Goal: Task Accomplishment & Management: Use online tool/utility

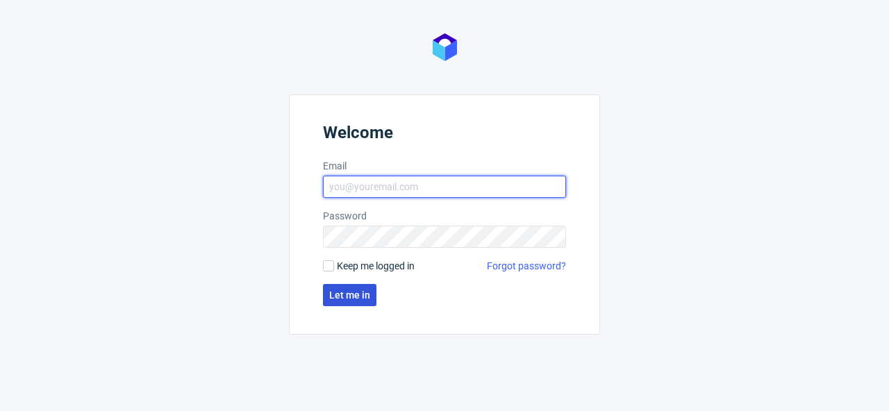
type input "[PERSON_NAME][EMAIL_ADDRESS][PERSON_NAME][DOMAIN_NAME]"
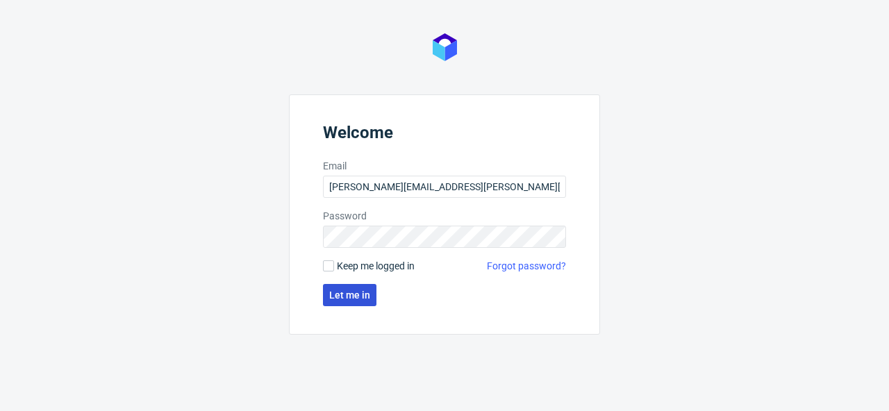
click at [356, 292] on span "Let me in" at bounding box center [349, 295] width 41 height 10
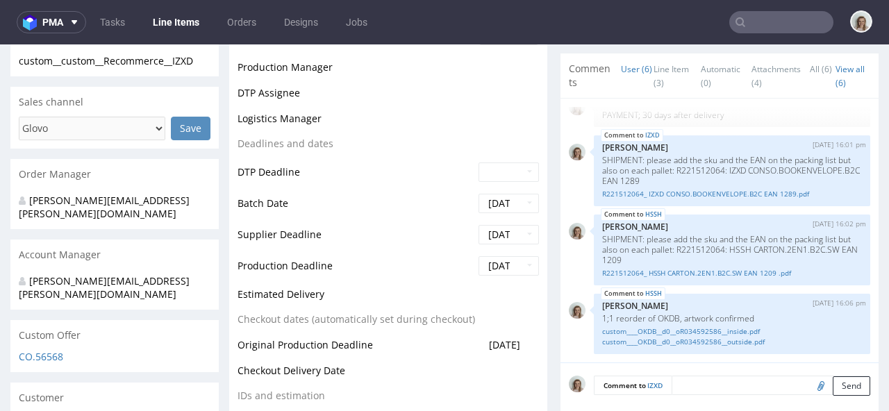
scroll to position [502, 0]
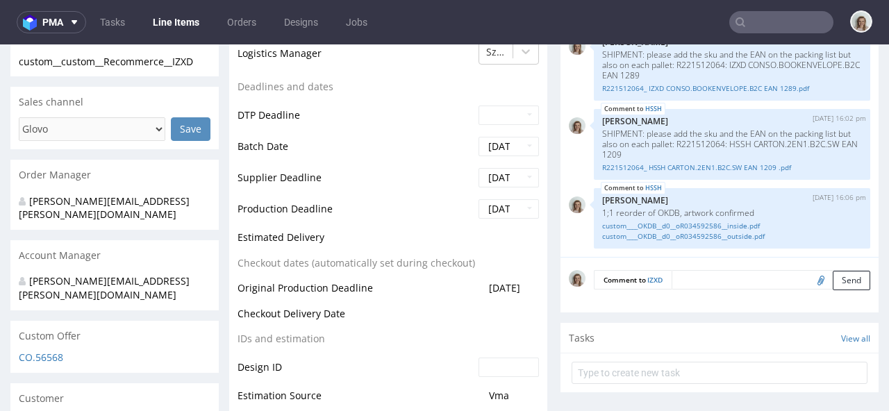
click at [682, 276] on textarea at bounding box center [771, 279] width 199 height 19
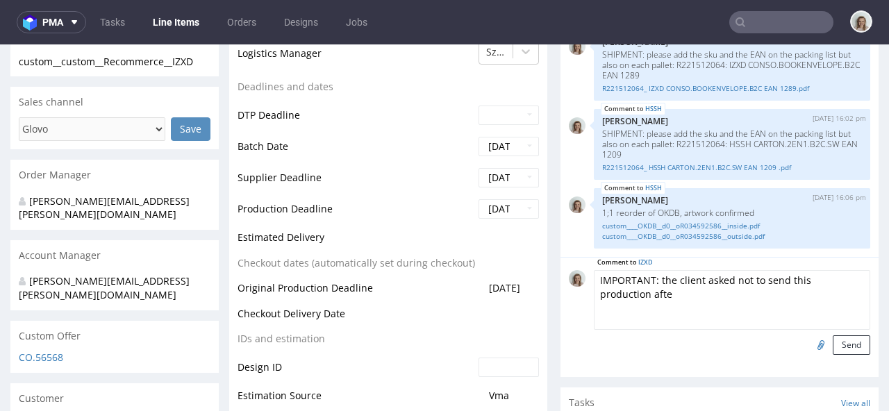
drag, startPoint x: 852, startPoint y: 274, endPoint x: 681, endPoint y: 276, distance: 171.6
click at [681, 276] on textarea "IMPORTANT: the client asked not to send this production afte" at bounding box center [732, 300] width 276 height 60
drag, startPoint x: 655, startPoint y: 279, endPoint x: 668, endPoint y: 304, distance: 28.3
click at [668, 304] on textarea "IMPORTANT: the client asked not to send this production afte" at bounding box center [732, 300] width 276 height 60
click at [669, 293] on textarea "IMPORTANT: the client ask to keep it for 2 weeks after the production hs been f…" at bounding box center [732, 300] width 276 height 60
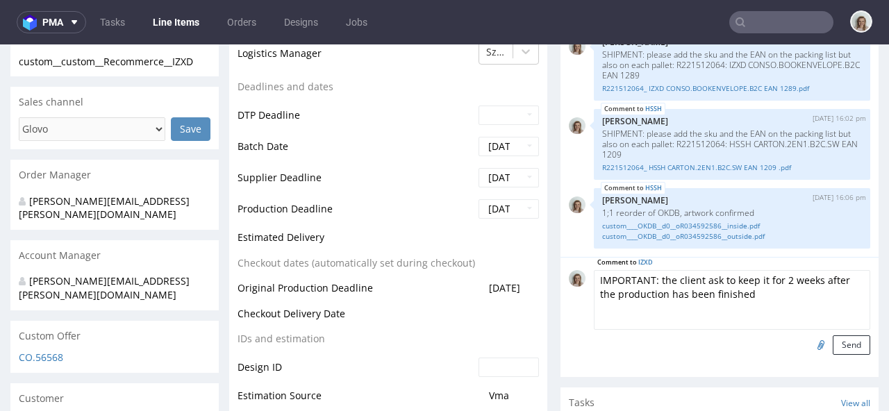
click at [747, 298] on textarea "IMPORTANT: the client ask to keep it for 2 weeks after the production has been …" at bounding box center [732, 300] width 276 height 60
paste textarea "it would be great to receive it first week of November (instead of mid-october)"
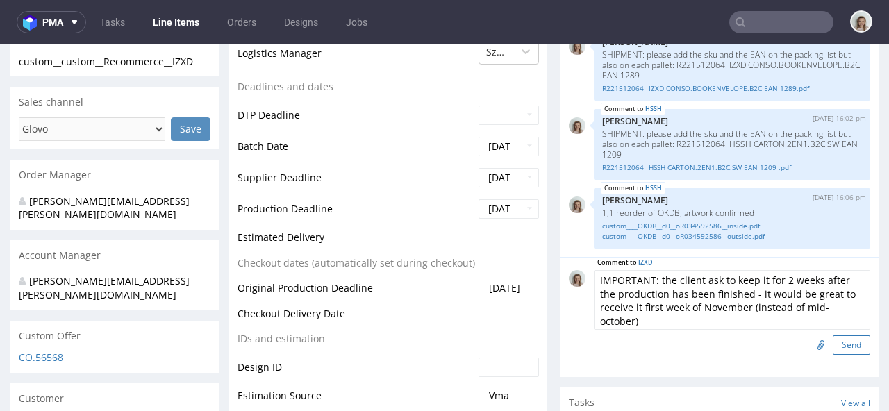
type textarea "IMPORTANT: the client ask to keep it for 2 weeks after the production has been …"
click at [836, 342] on button "Send" at bounding box center [852, 345] width 38 height 19
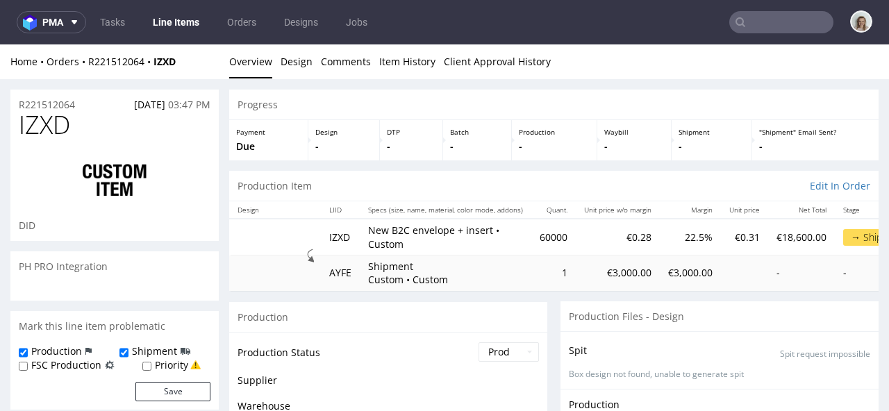
scroll to position [226, 0]
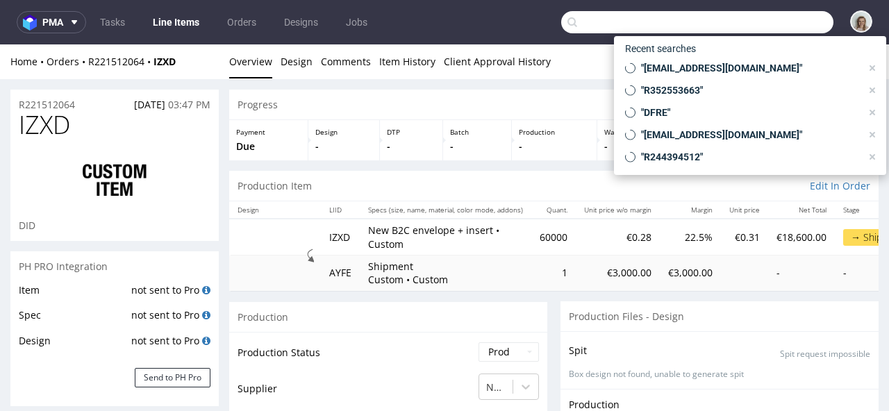
click at [761, 22] on input "text" at bounding box center [697, 22] width 272 height 22
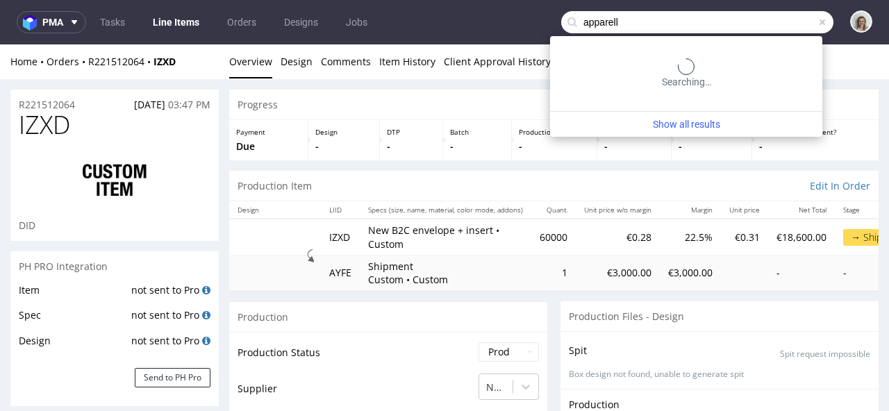
type input "apparell"
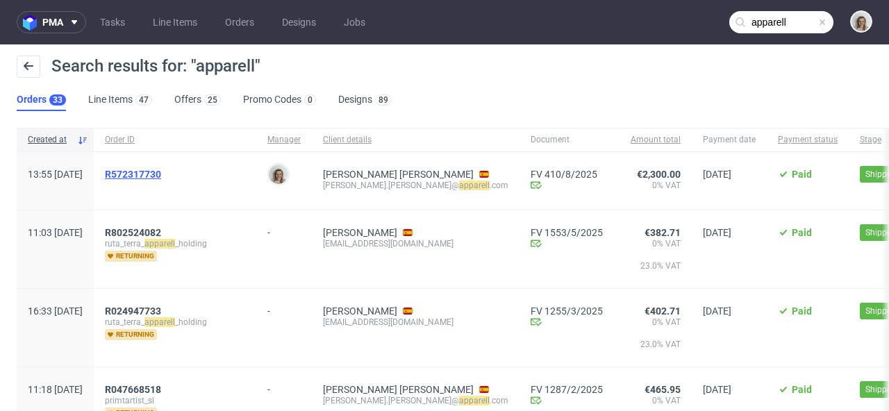
click at [161, 172] on span "R572317730" at bounding box center [133, 174] width 56 height 11
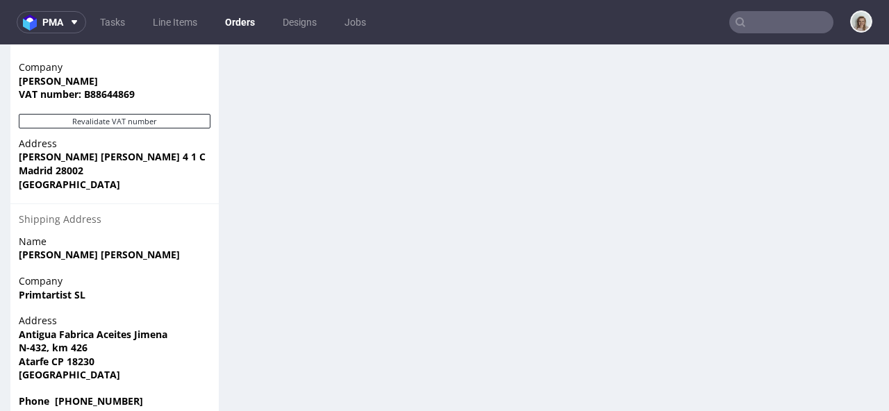
scroll to position [3, 0]
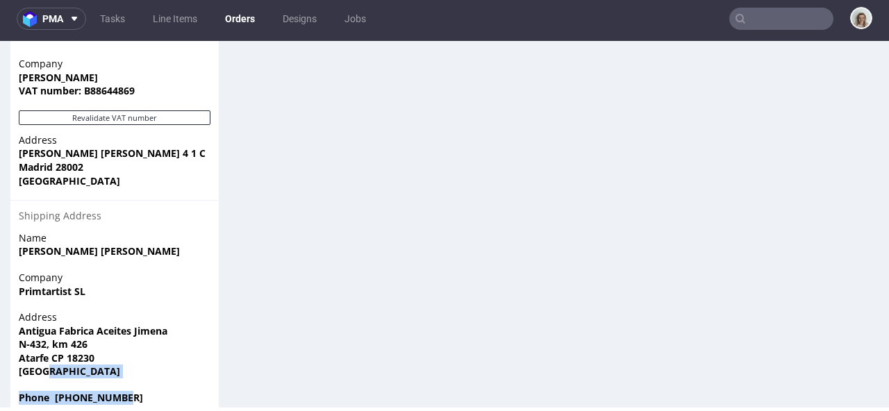
drag, startPoint x: 142, startPoint y: 372, endPoint x: 7, endPoint y: 363, distance: 135.1
copy section "Phone +34661296442"
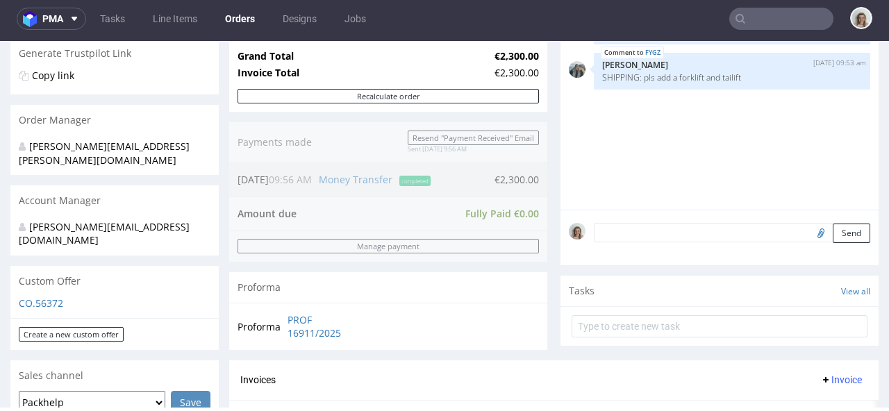
scroll to position [0, 0]
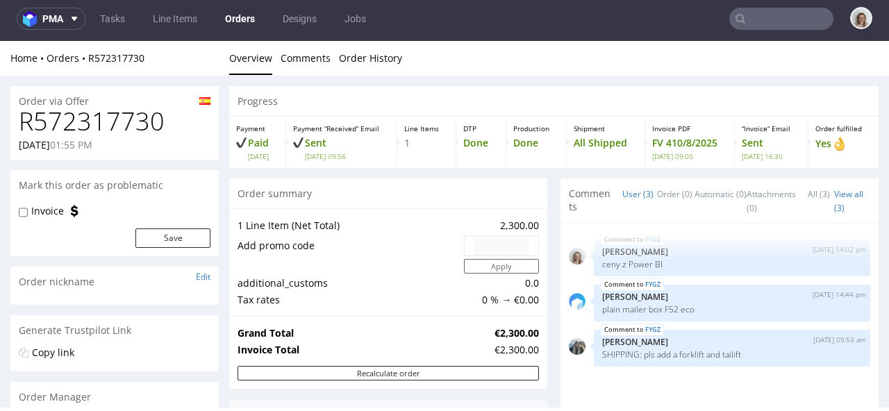
click at [779, 24] on input "text" at bounding box center [781, 19] width 104 height 22
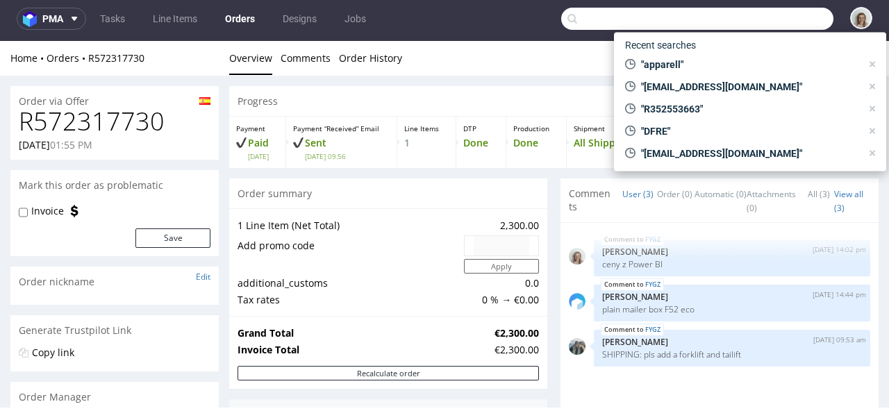
paste input "R119630452"
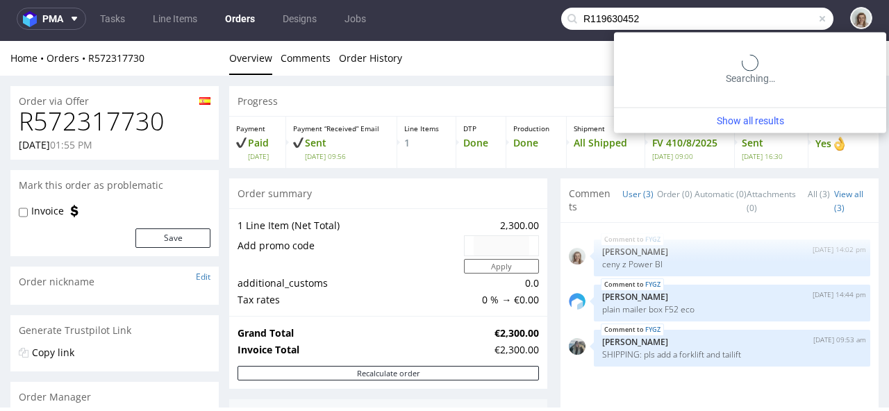
type input "R119630452"
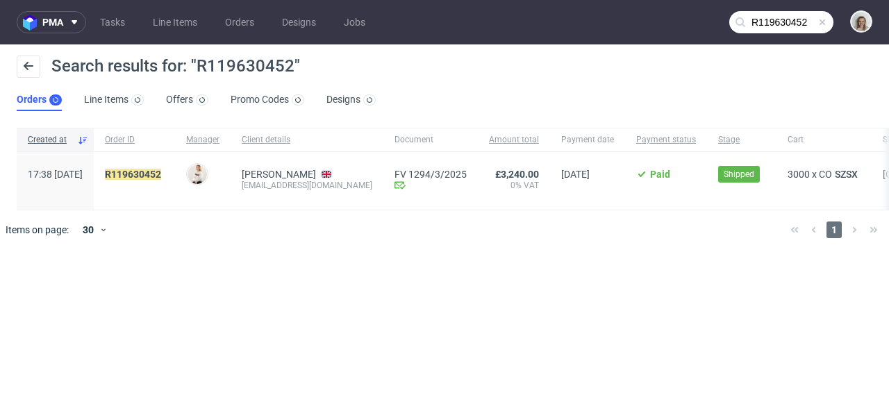
click at [156, 167] on div "R119630452" at bounding box center [134, 181] width 81 height 58
click at [156, 173] on mark "R119630452" at bounding box center [133, 174] width 56 height 11
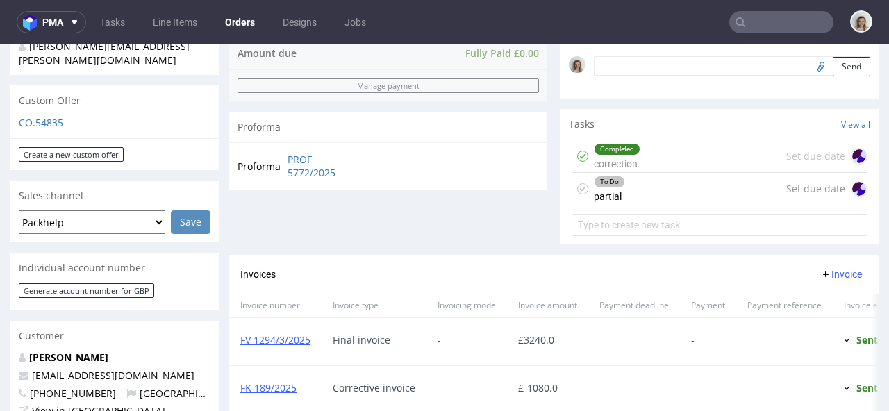
scroll to position [431, 0]
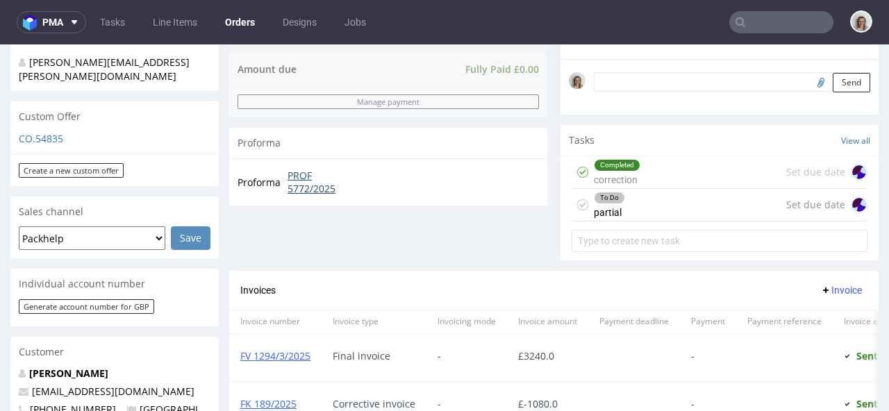
click at [310, 175] on link "PROF 5772/2025" at bounding box center [325, 182] width 74 height 27
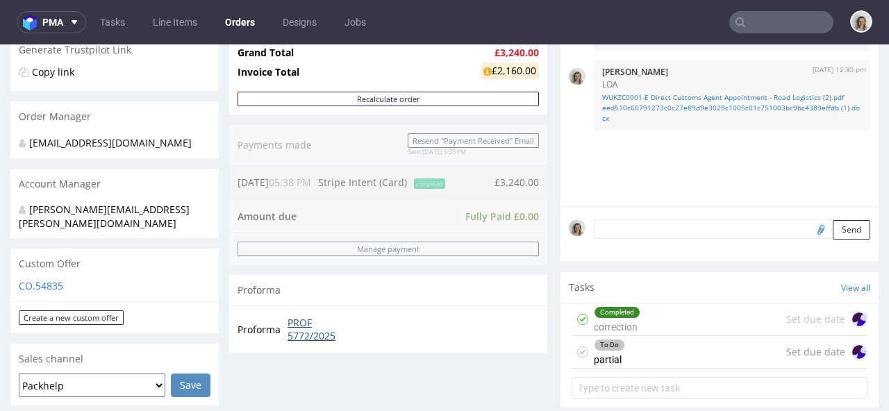
scroll to position [0, 0]
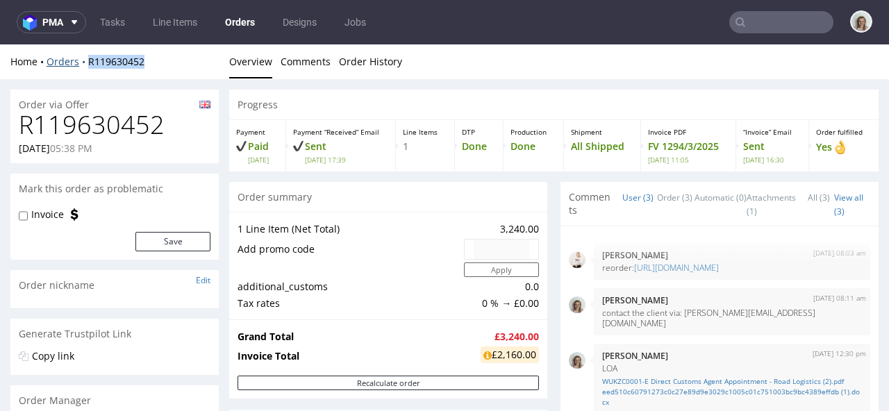
drag, startPoint x: 149, startPoint y: 60, endPoint x: 85, endPoint y: 59, distance: 63.9
click at [85, 59] on div "Home Orders R119630452" at bounding box center [114, 62] width 208 height 14
copy link "R119630452"
click at [153, 55] on div "Home Orders R119630452" at bounding box center [114, 62] width 208 height 14
click at [153, 60] on div "Home Orders R119630452" at bounding box center [114, 62] width 208 height 14
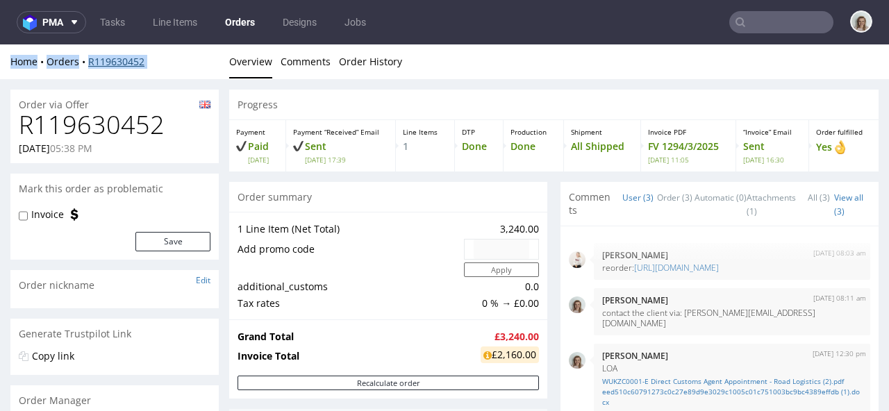
drag, startPoint x: 153, startPoint y: 60, endPoint x: 88, endPoint y: 60, distance: 64.6
click at [88, 60] on div "Home Orders R119630452" at bounding box center [114, 62] width 208 height 14
click at [101, 73] on div "Home Orders R119630452 Overview Comments Order History" at bounding box center [444, 61] width 889 height 35
drag, startPoint x: 145, startPoint y: 62, endPoint x: 90, endPoint y: 59, distance: 54.9
click at [90, 59] on div "Home Orders R119630452" at bounding box center [114, 62] width 208 height 14
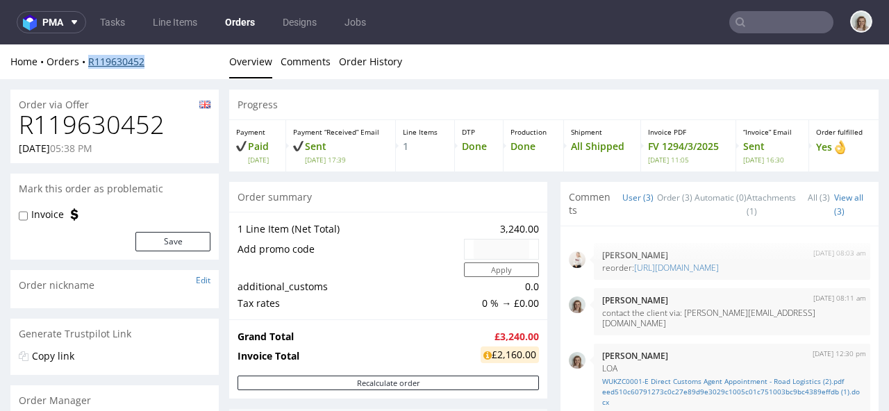
copy link "R119630452"
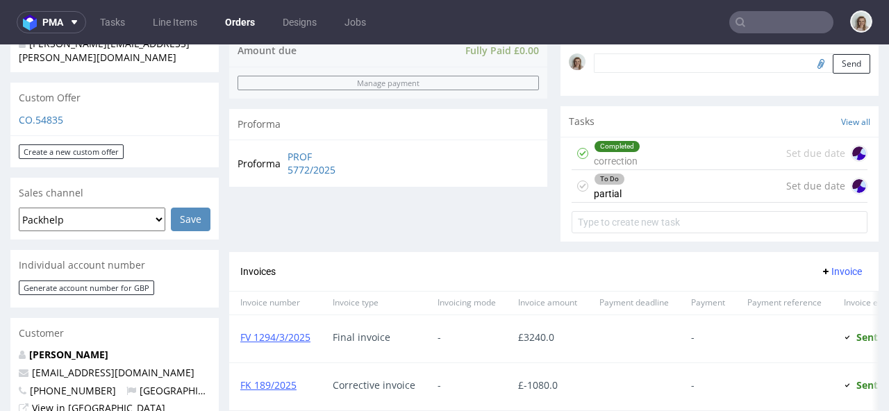
scroll to position [445, 0]
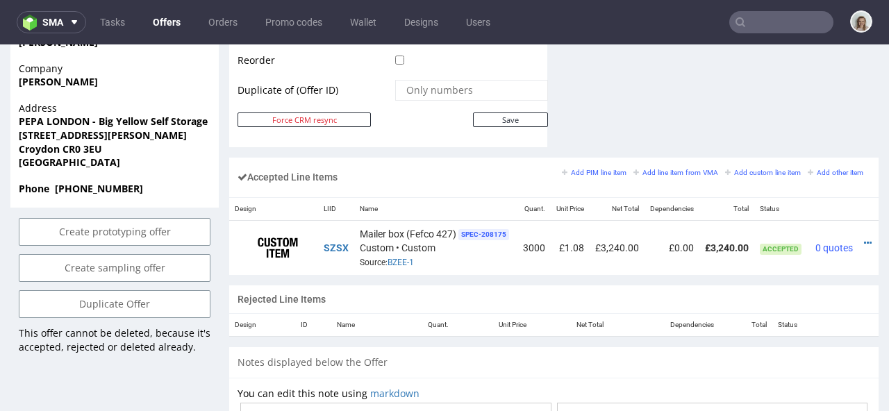
scroll to position [886, 0]
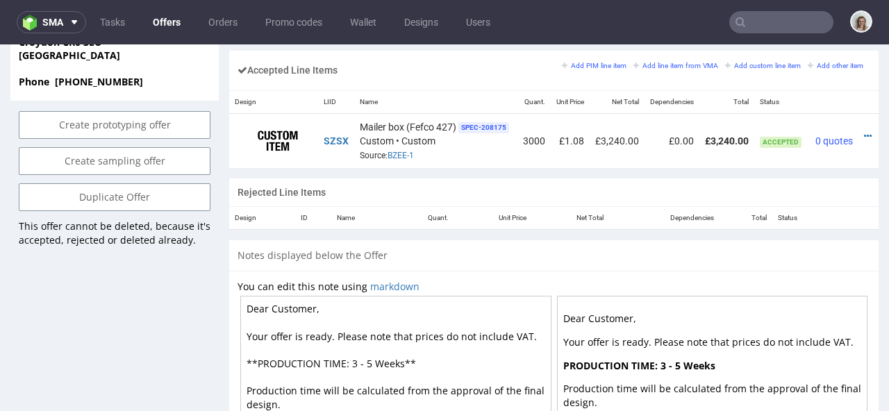
click at [524, 207] on th "Unit Price" at bounding box center [493, 218] width 78 height 23
click at [864, 131] on icon at bounding box center [868, 136] width 8 height 10
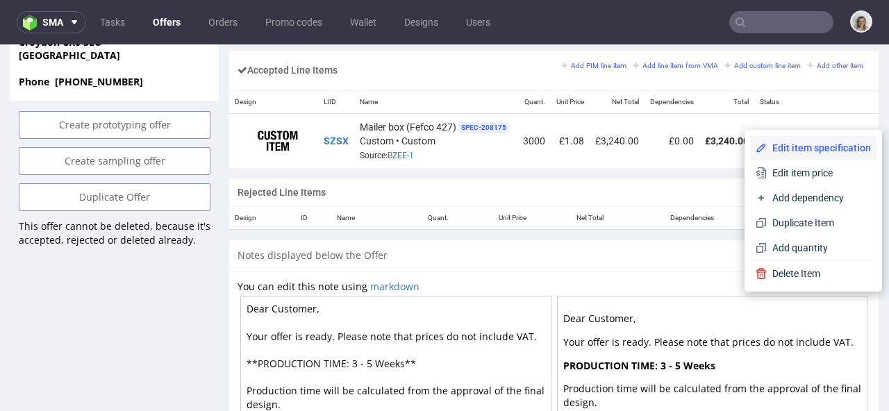
click at [828, 150] on span "Edit item specification" at bounding box center [819, 148] width 104 height 14
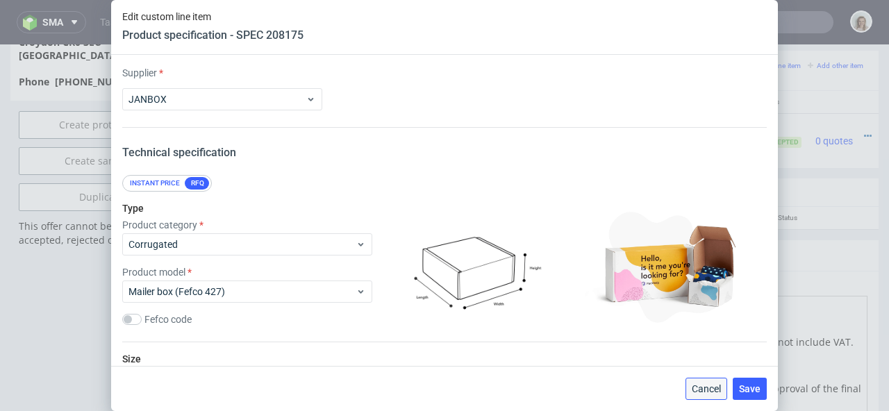
click at [710, 381] on button "Cancel" at bounding box center [707, 389] width 42 height 22
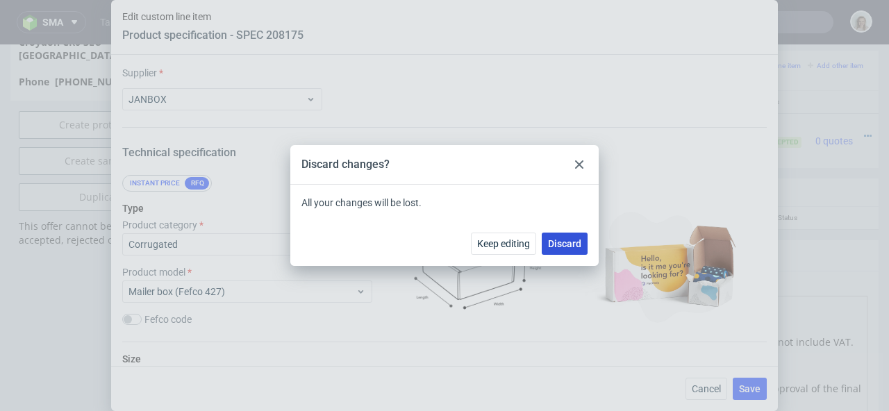
click at [575, 243] on span "Discard" at bounding box center [564, 244] width 33 height 10
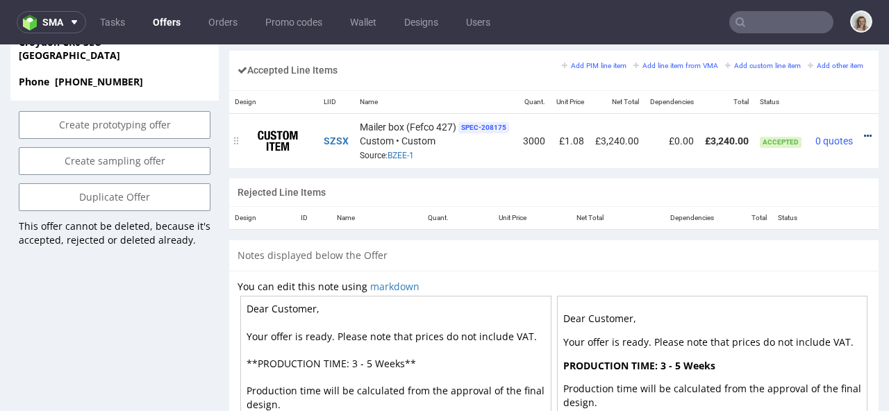
click at [864, 131] on icon at bounding box center [868, 136] width 8 height 10
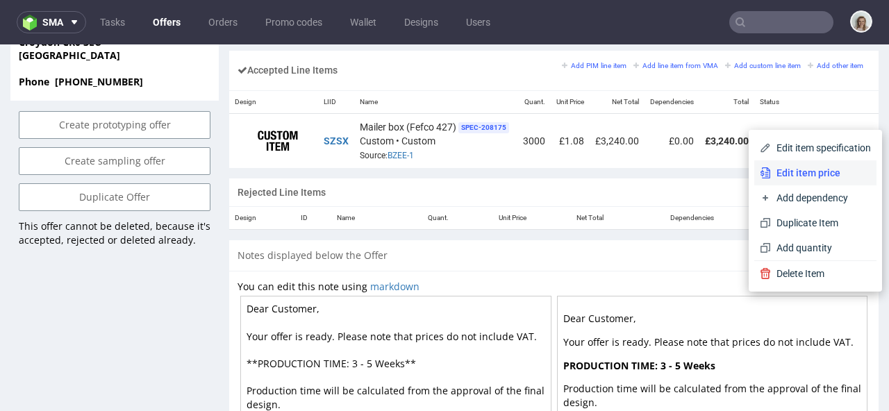
click at [821, 163] on li "Edit item price" at bounding box center [815, 172] width 122 height 25
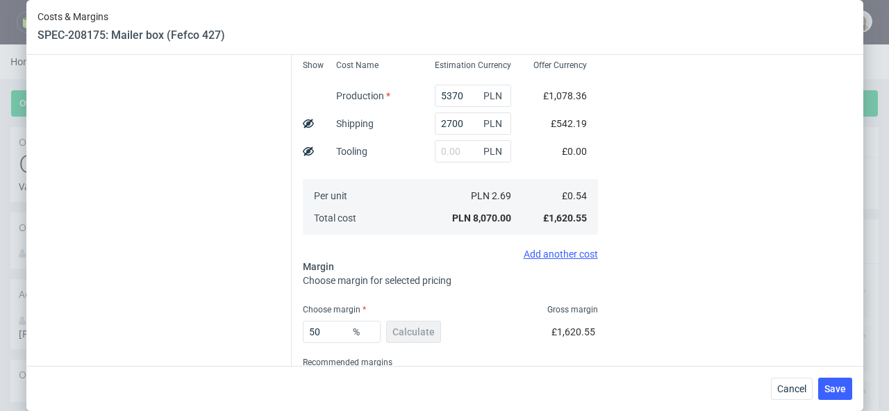
scroll to position [379, 0]
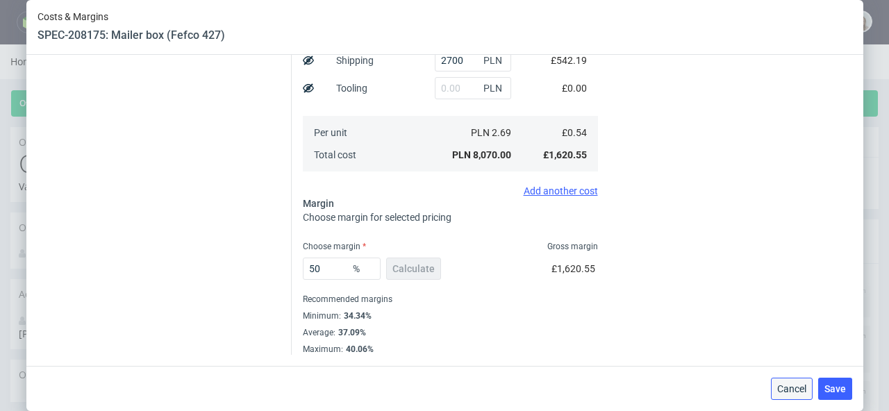
click at [789, 392] on span "Cancel" at bounding box center [791, 389] width 29 height 10
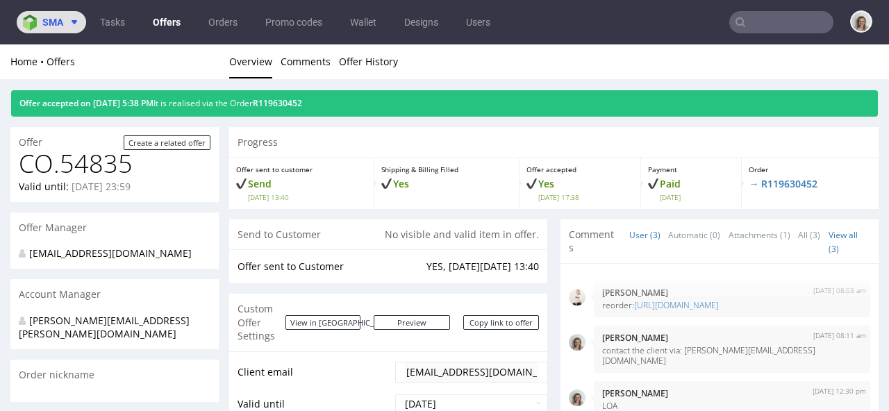
click at [60, 24] on span "sma" at bounding box center [52, 22] width 21 height 10
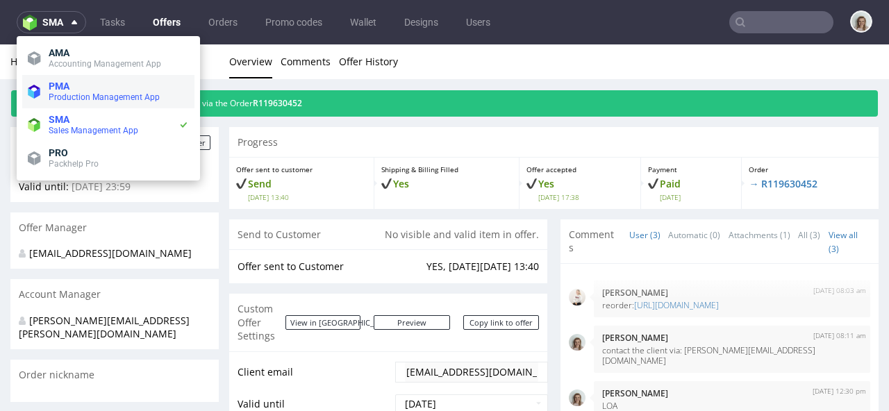
click at [64, 90] on span "PMA" at bounding box center [59, 86] width 21 height 11
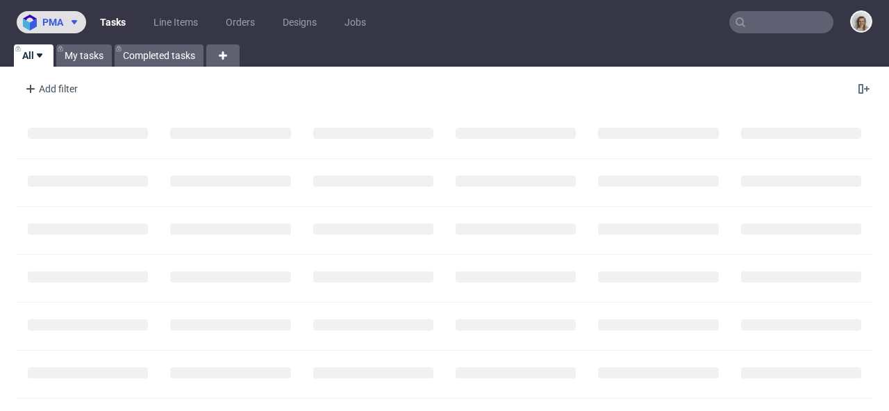
click at [72, 15] on button "pma" at bounding box center [51, 22] width 69 height 22
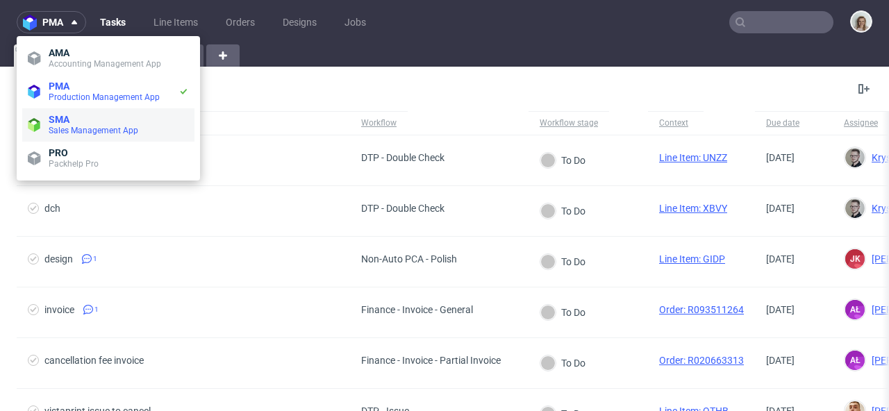
click at [92, 130] on span "Sales Management App" at bounding box center [94, 131] width 90 height 10
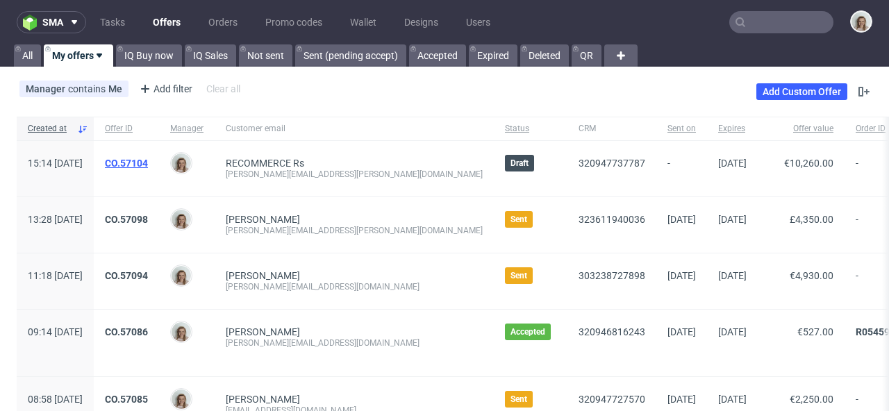
click at [148, 163] on link "CO.57104" at bounding box center [126, 163] width 43 height 11
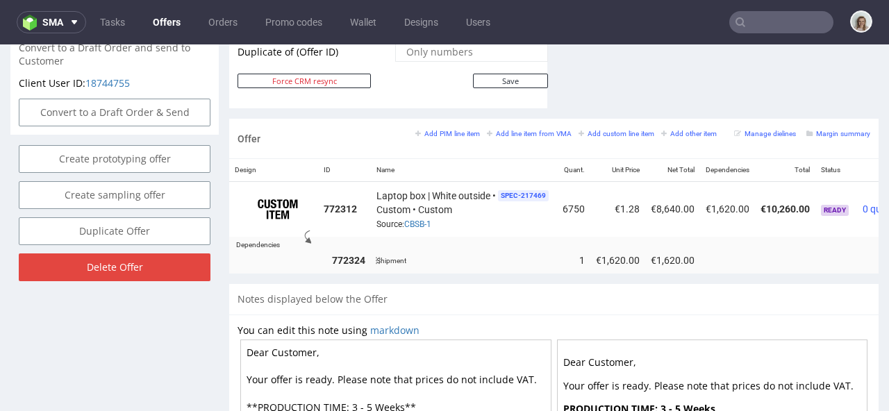
scroll to position [0, 70]
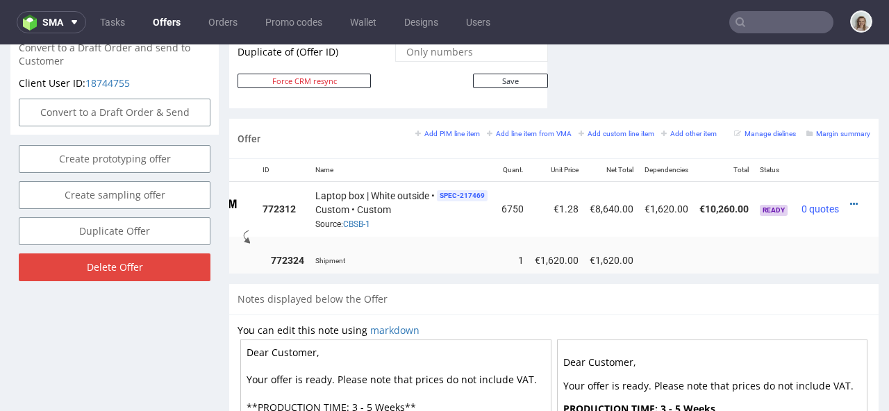
click at [850, 197] on div at bounding box center [857, 204] width 15 height 14
click at [850, 199] on icon at bounding box center [854, 204] width 8 height 10
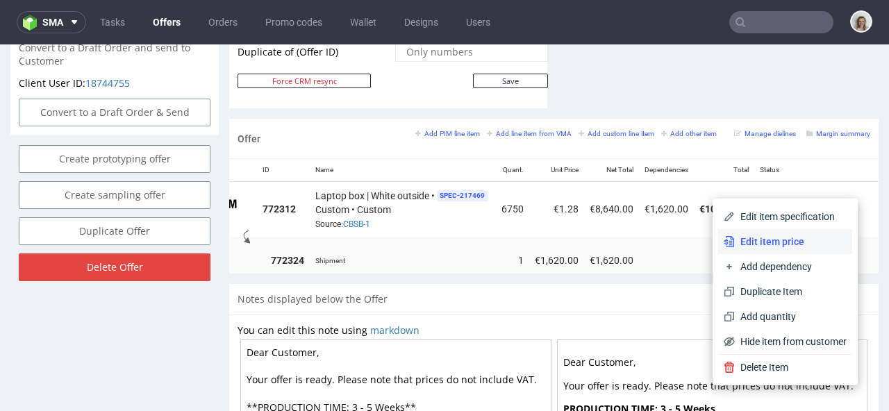
click at [800, 235] on span "Edit item price" at bounding box center [791, 242] width 112 height 14
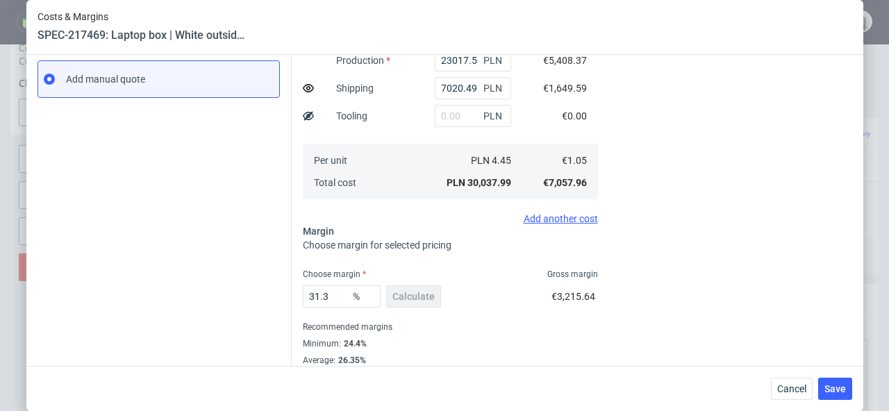
scroll to position [264, 0]
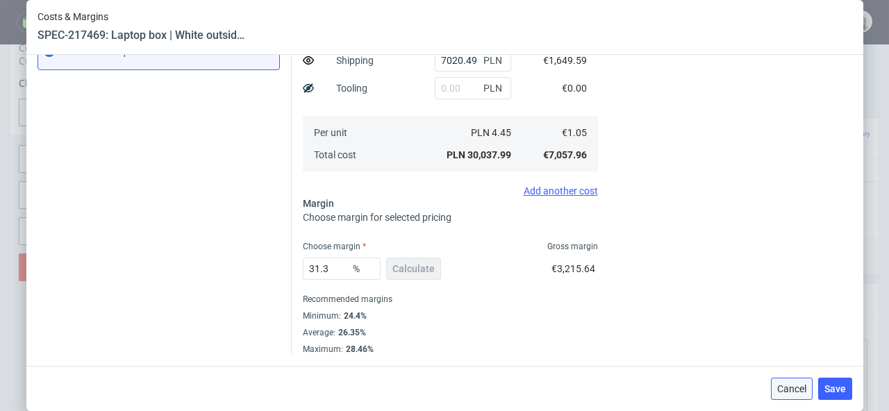
click at [782, 386] on span "Cancel" at bounding box center [791, 389] width 29 height 10
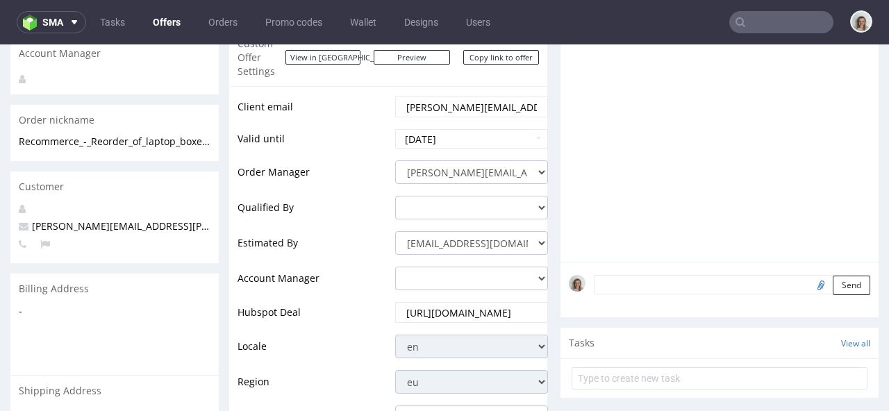
scroll to position [0, 0]
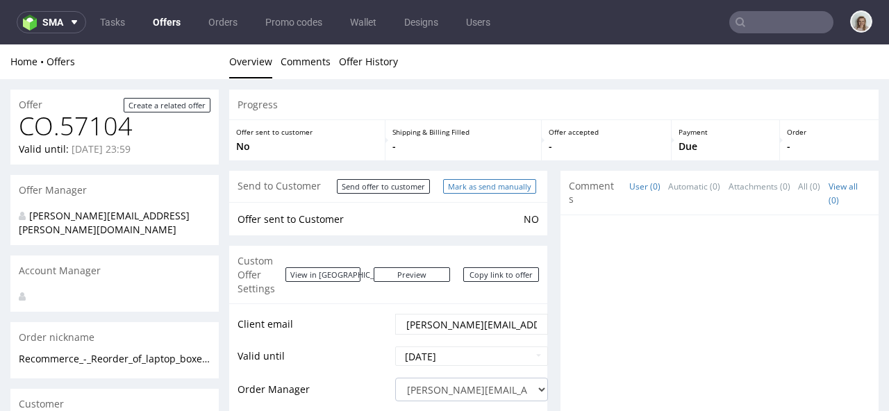
click at [507, 185] on input "Mark as send manually" at bounding box center [489, 186] width 93 height 15
type input "In progress..."
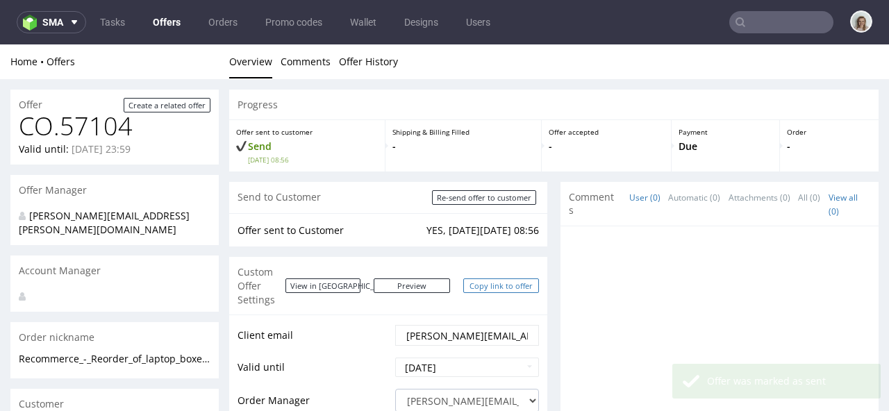
click at [497, 279] on link "Copy link to offer" at bounding box center [501, 286] width 76 height 15
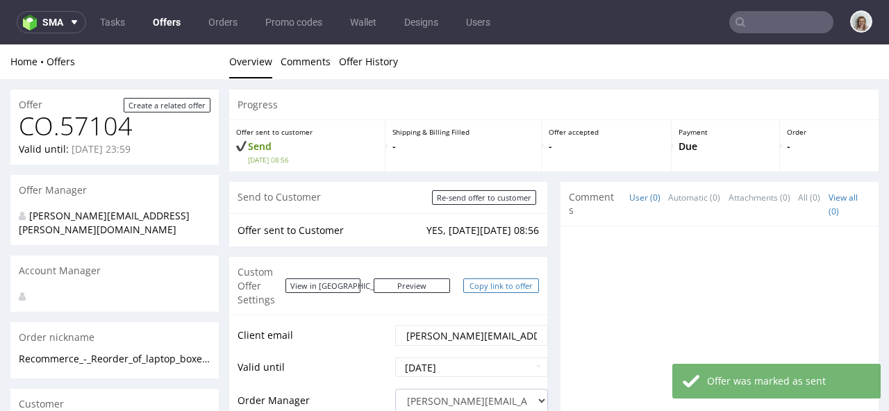
click at [495, 279] on link "Copy link to offer" at bounding box center [501, 286] width 76 height 15
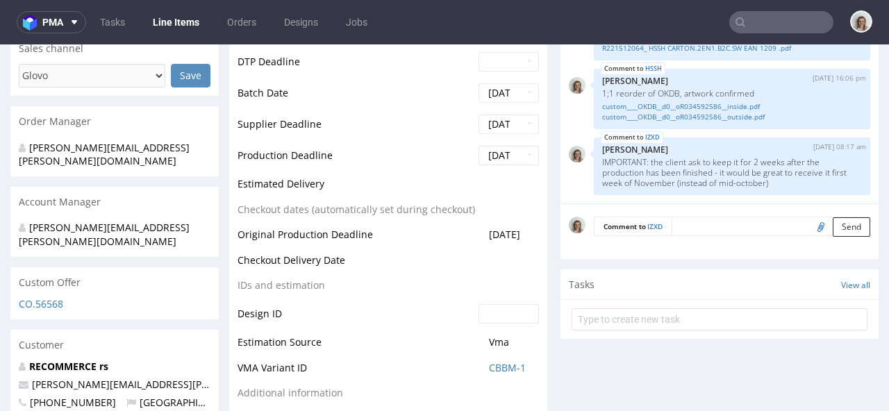
scroll to position [366, 0]
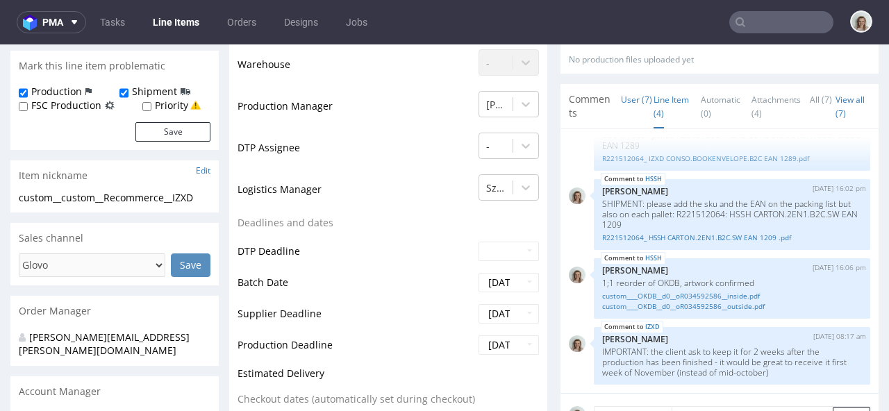
click at [664, 104] on link "Line Item (4)" at bounding box center [671, 107] width 35 height 44
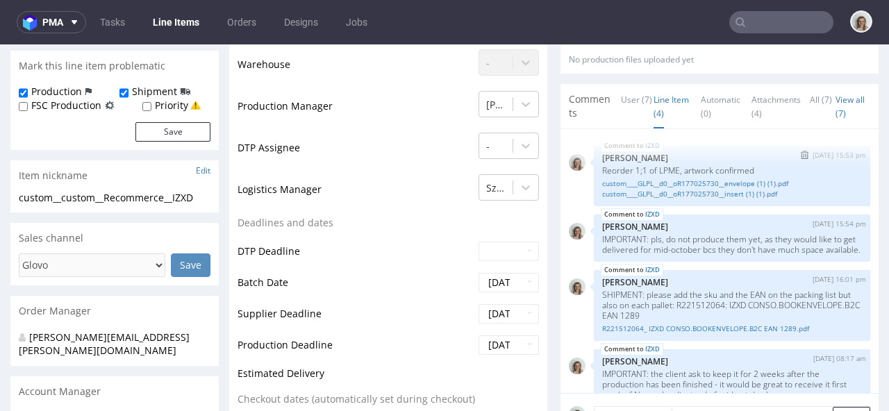
scroll to position [33, 0]
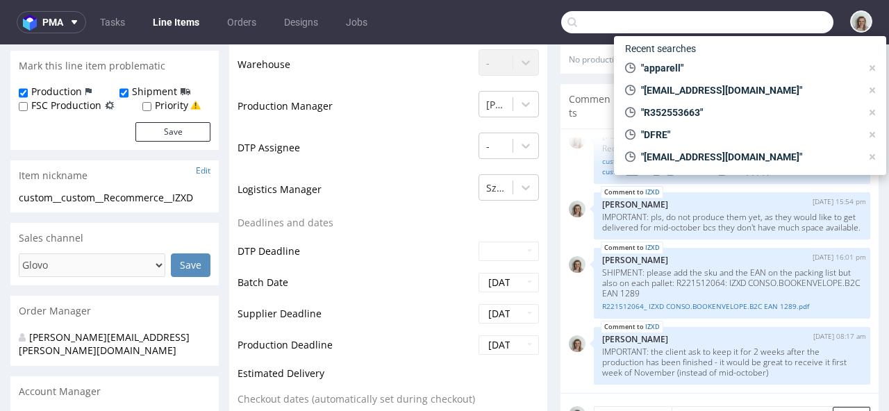
click at [753, 17] on input "text" at bounding box center [697, 22] width 272 height 22
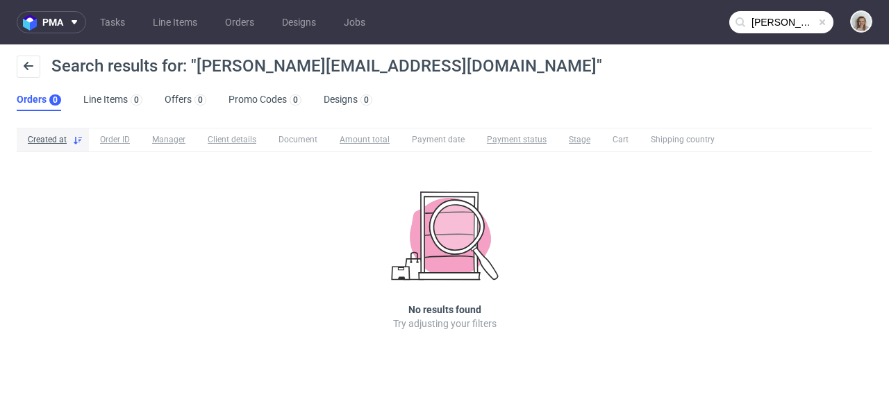
click at [761, 17] on input "cecilia@pepalondon.com" at bounding box center [781, 22] width 104 height 22
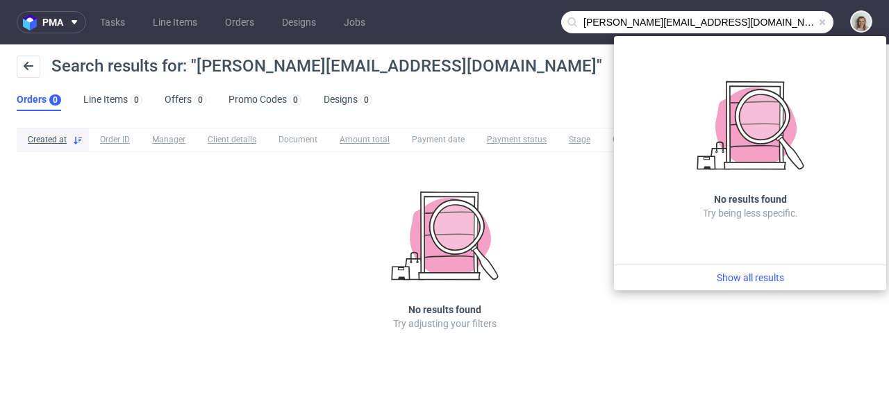
drag, startPoint x: 611, startPoint y: 19, endPoint x: 572, endPoint y: 19, distance: 38.2
click at [572, 19] on div "cecilia@pepalondon.com" at bounding box center [697, 22] width 272 height 22
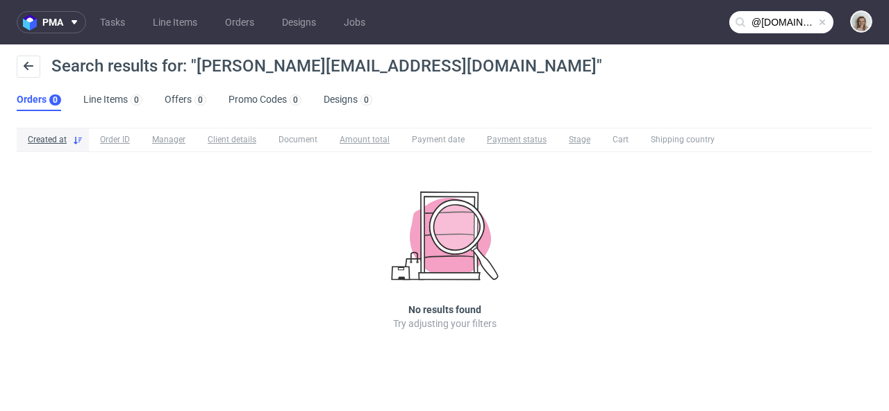
type input "@pepalondon.com"
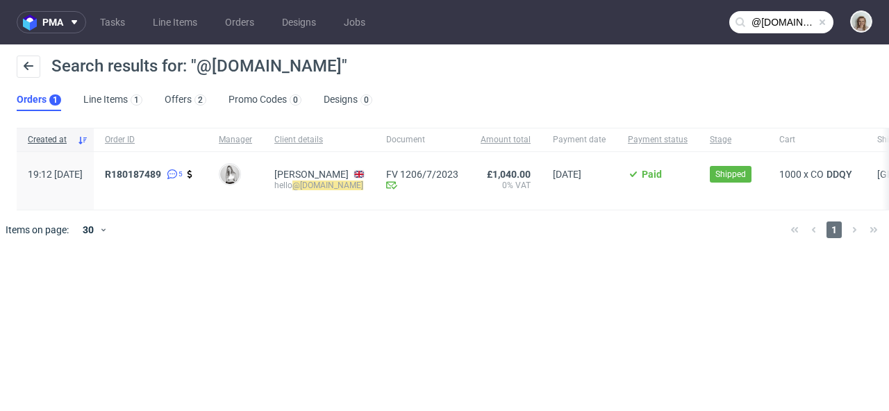
click at [819, 22] on span at bounding box center [822, 22] width 11 height 11
click at [807, 19] on input "text" at bounding box center [781, 22] width 104 height 22
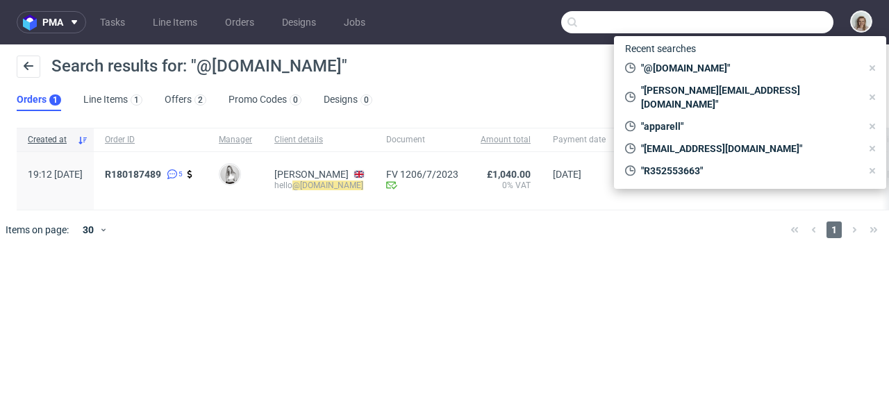
paste input "R119630452"
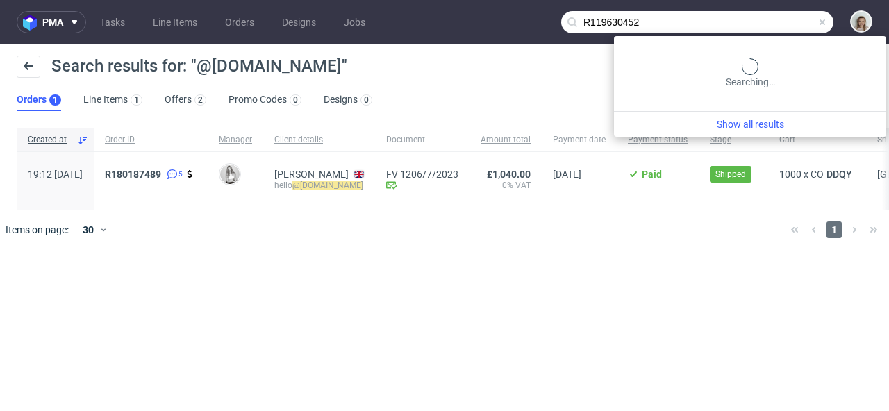
type input "R119630452"
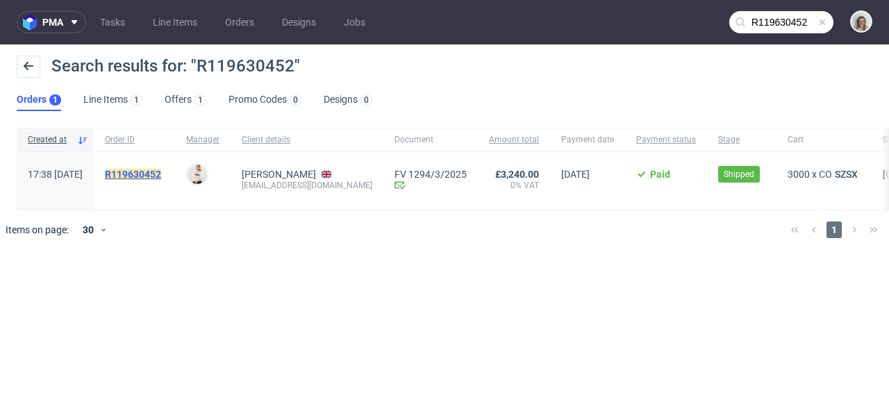
click at [161, 174] on mark "R119630452" at bounding box center [133, 174] width 56 height 11
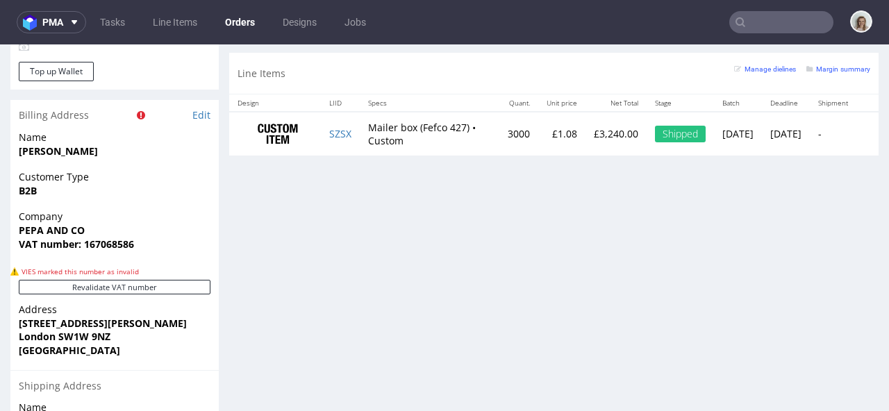
scroll to position [738, 0]
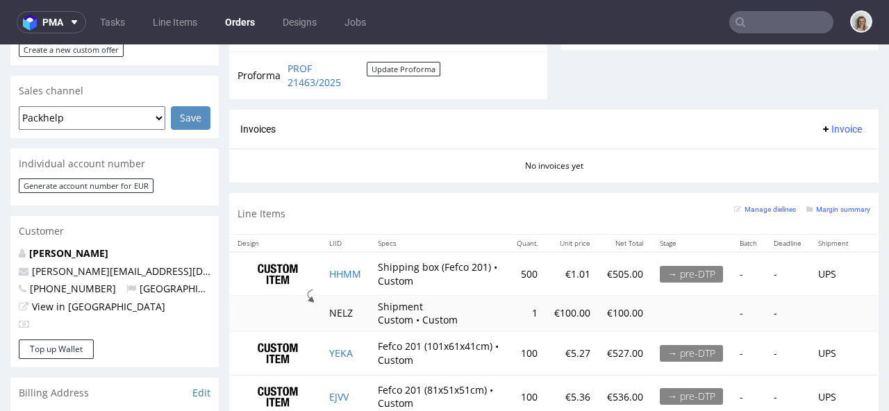
scroll to position [576, 0]
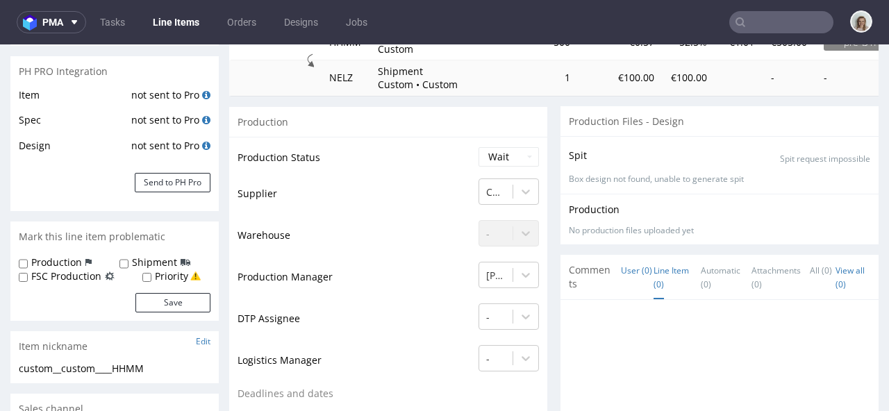
click at [669, 272] on link "Line Item (0)" at bounding box center [671, 278] width 35 height 44
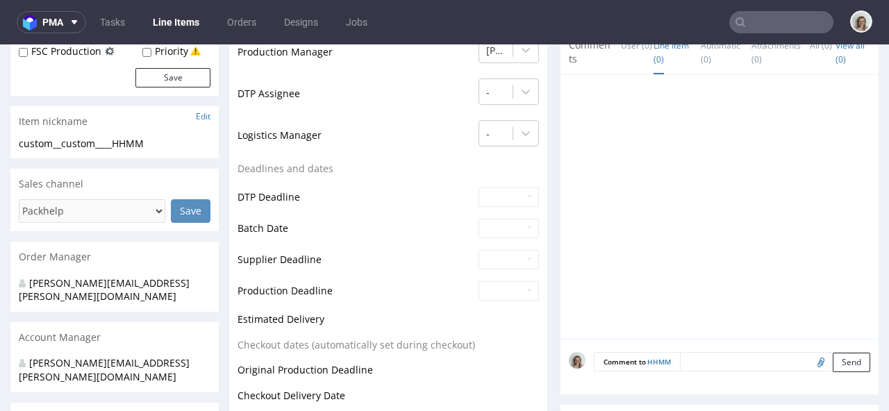
scroll to position [422, 0]
click at [686, 351] on textarea at bounding box center [775, 360] width 190 height 19
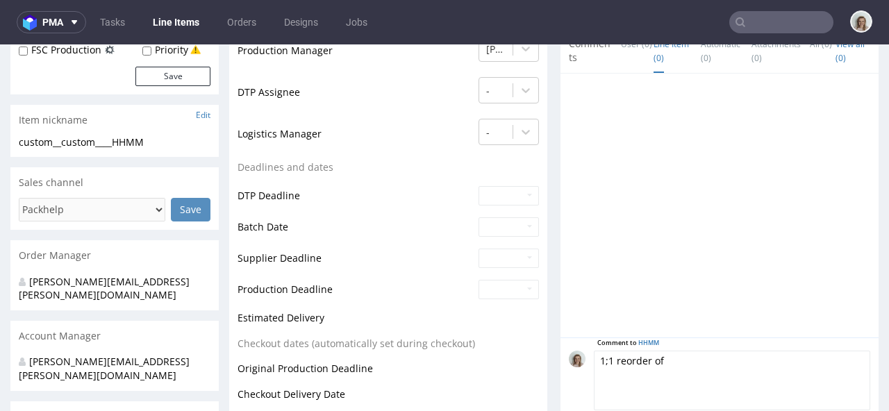
paste textarea "DQJT"
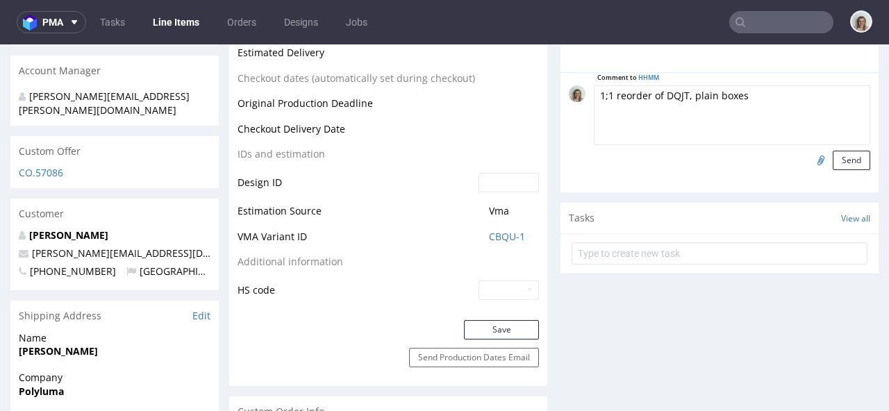
scroll to position [629, 0]
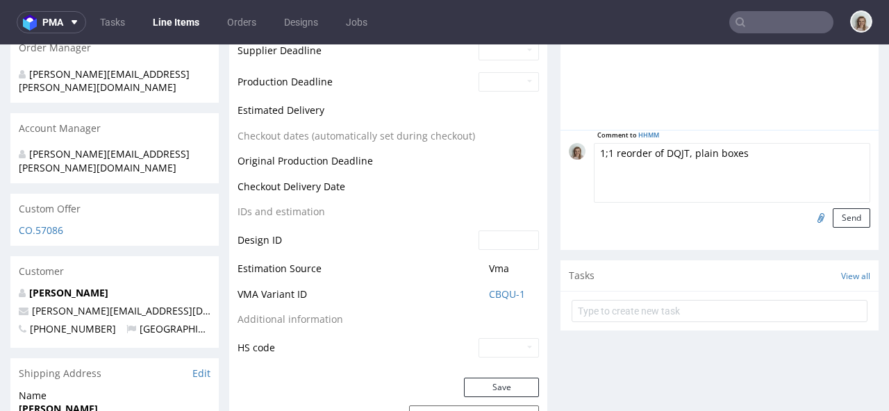
drag, startPoint x: 767, startPoint y: 144, endPoint x: 568, endPoint y: 149, distance: 198.7
click at [569, 149] on div "Comment to HHMM 1;1 reorder of DQJT, plain boxes Send" at bounding box center [719, 185] width 301 height 85
type textarea "1;1 reorder of DQJT, plain boxes"
click at [835, 212] on button "Send" at bounding box center [852, 217] width 38 height 19
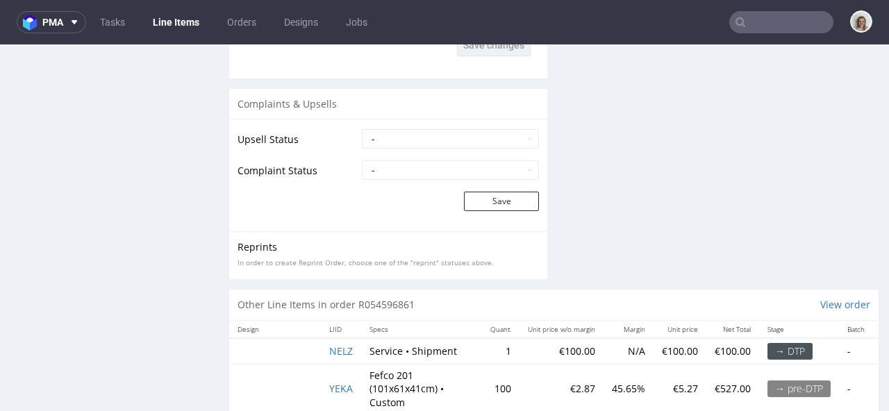
scroll to position [2626, 0]
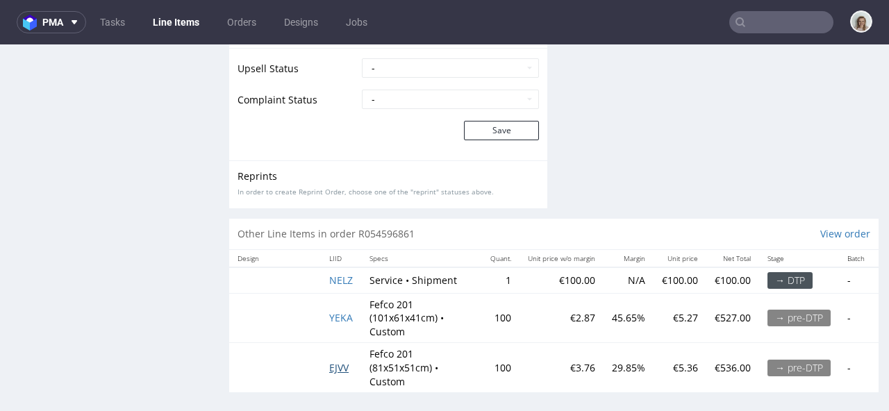
click at [345, 361] on span "EJVV" at bounding box center [338, 367] width 19 height 13
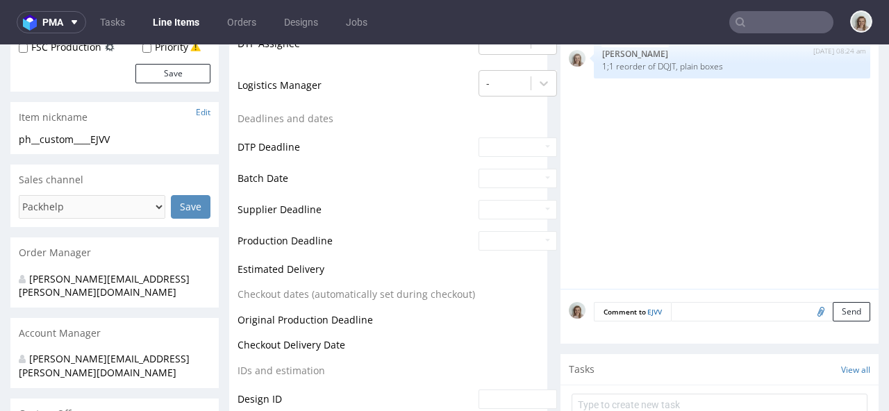
scroll to position [530, 0]
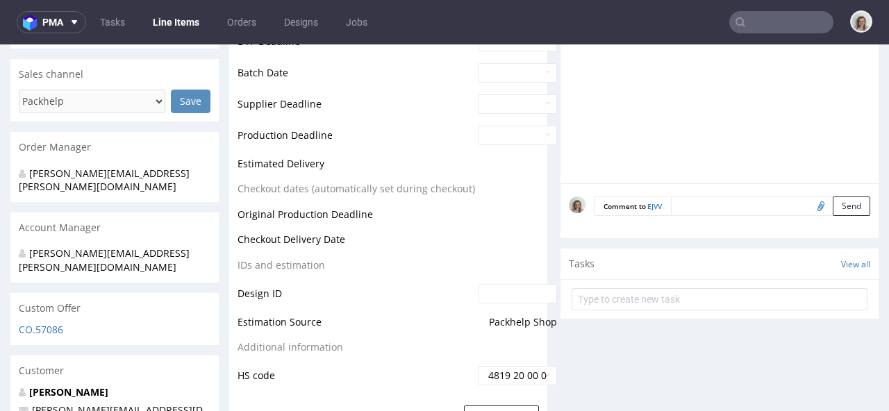
click at [684, 207] on textarea at bounding box center [770, 206] width 199 height 19
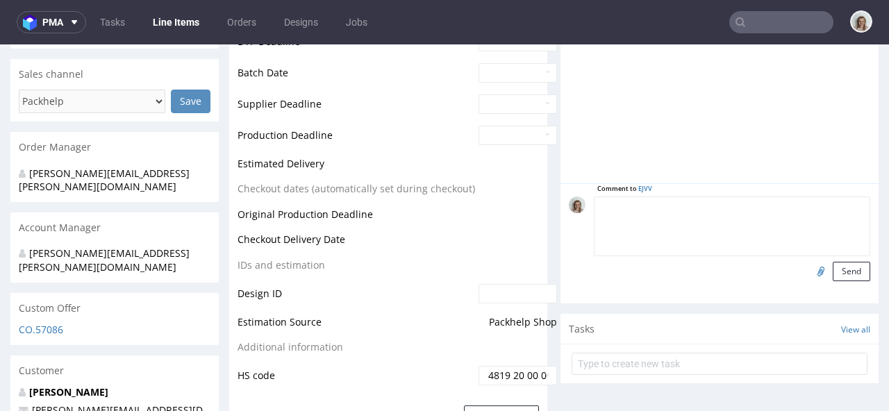
paste textarea "DQJT"
type textarea "D"
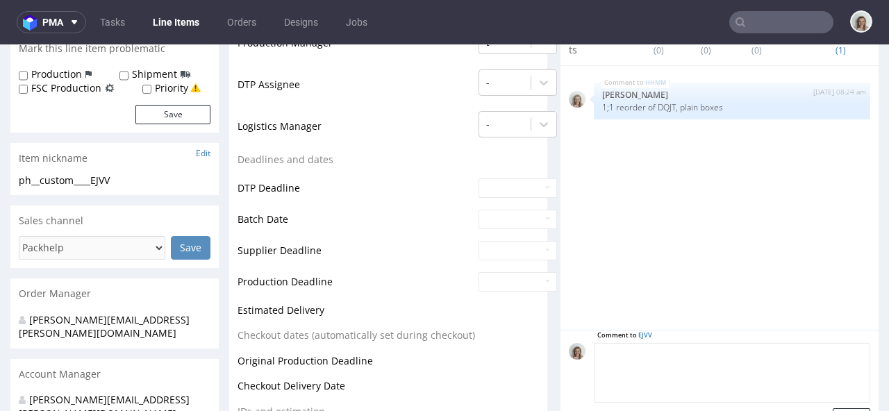
scroll to position [383, 0]
drag, startPoint x: 720, startPoint y: 106, endPoint x: 593, endPoint y: 101, distance: 127.9
click at [594, 101] on div "HHMM 7th Oct 25 | 08:24 am Monika Poźniak 1;1 reorder of DQJT, plain boxes" at bounding box center [732, 101] width 276 height 37
copy p "1;1 reorder of DQJT, plain boxes"
click at [650, 369] on textarea at bounding box center [732, 374] width 276 height 60
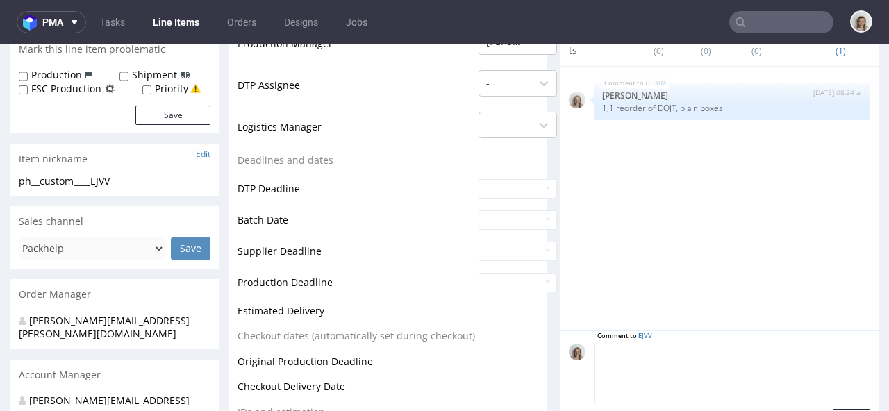
paste textarea "1;1 reorder of DQJT, plain boxes"
drag, startPoint x: 681, startPoint y: 349, endPoint x: 654, endPoint y: 347, distance: 26.5
click at [655, 347] on textarea "1;1 reorder of DQJT, plain boxes" at bounding box center [732, 374] width 276 height 60
paste textarea "EMJC"
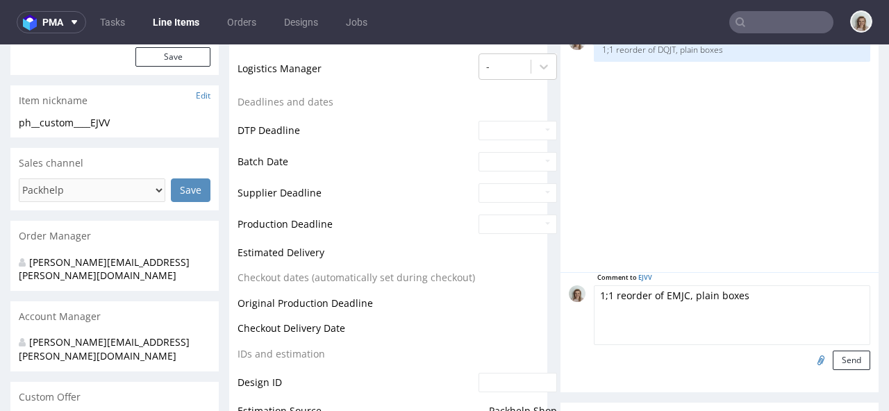
scroll to position [514, 0]
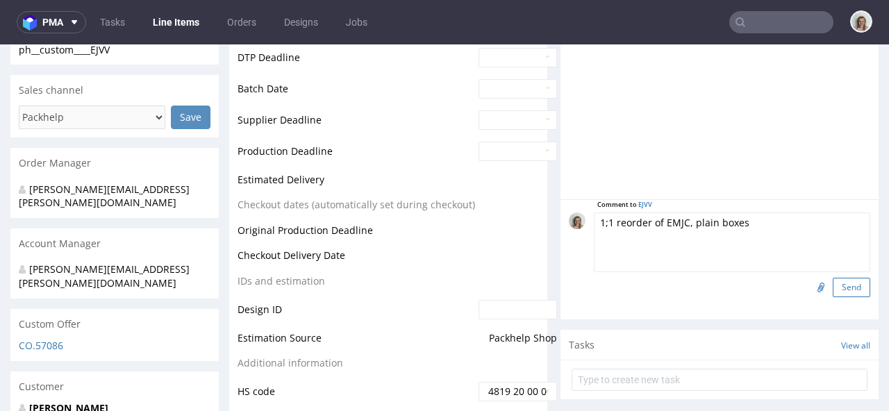
type textarea "1;1 reorder of EMJC, plain boxes"
click at [842, 284] on button "Send" at bounding box center [852, 287] width 38 height 19
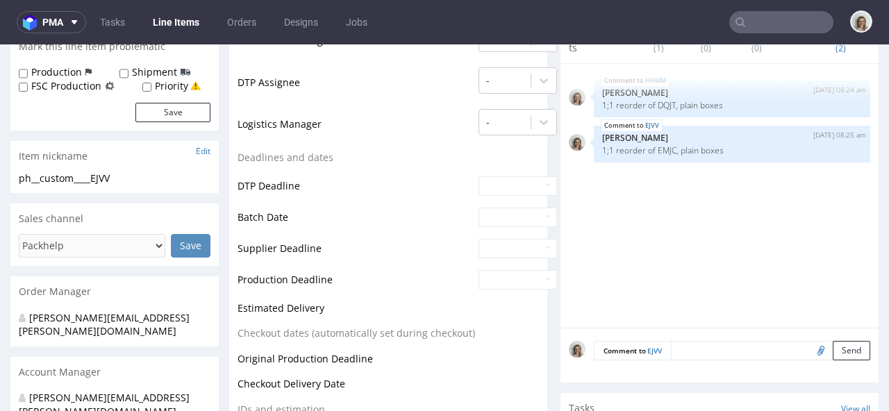
scroll to position [391, 0]
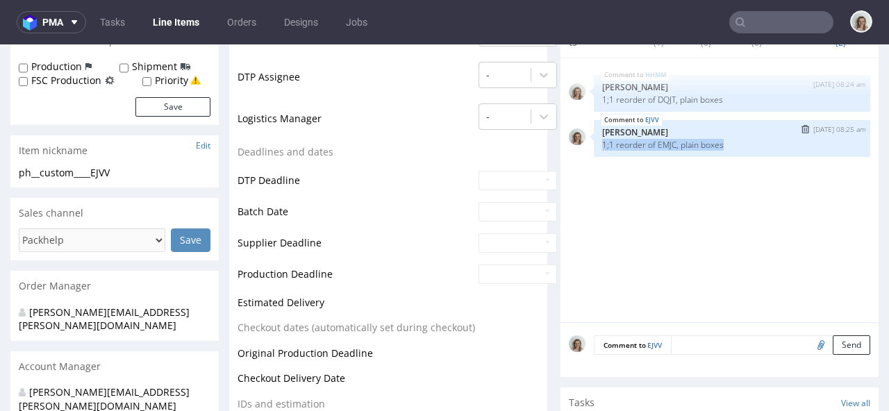
drag, startPoint x: 727, startPoint y: 140, endPoint x: 596, endPoint y: 142, distance: 130.6
click at [602, 142] on p "1;1 reorder of EMJC, plain boxes" at bounding box center [732, 145] width 260 height 10
copy p "1;1 reorder of EMJC, plain boxes"
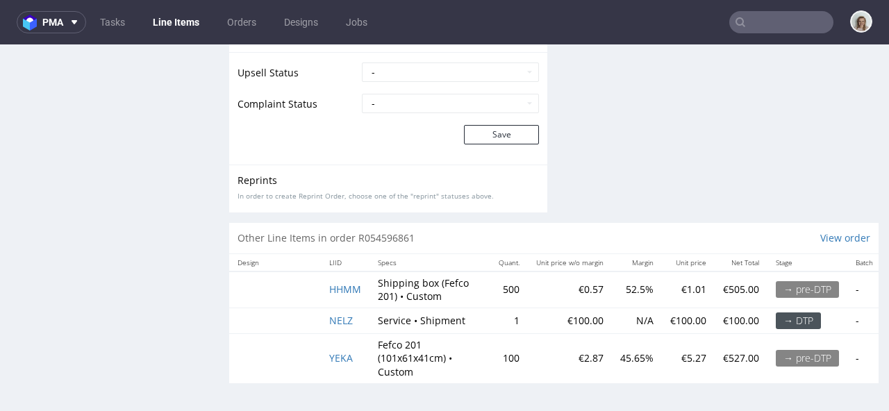
scroll to position [2548, 0]
click at [344, 358] on span "YEKA" at bounding box center [341, 358] width 24 height 13
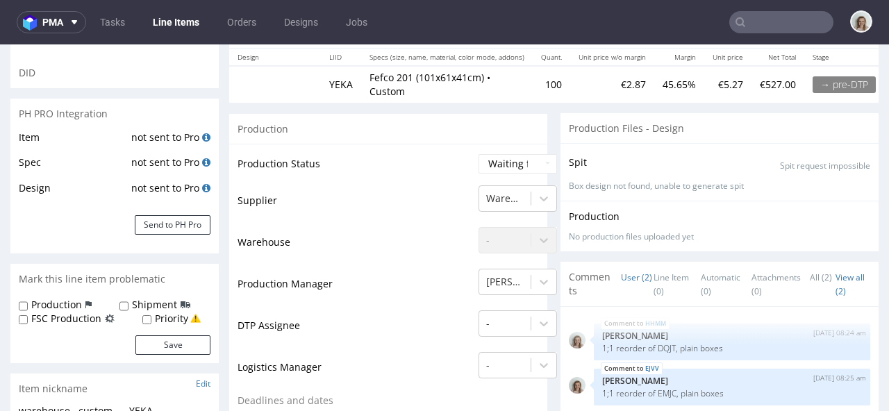
scroll to position [167, 0]
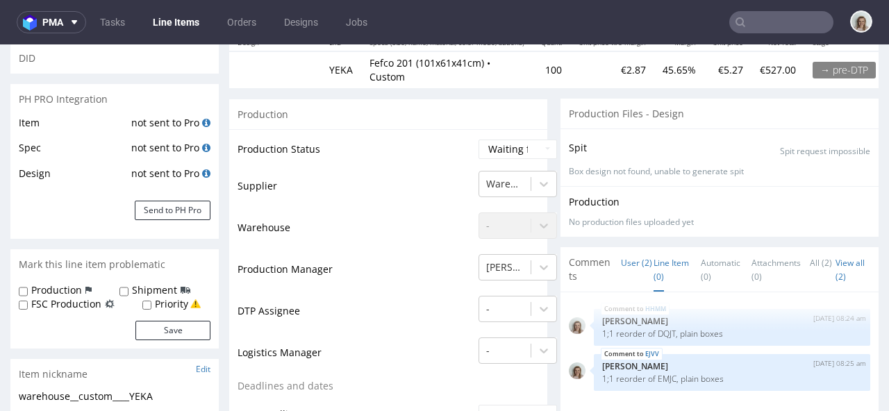
click at [659, 256] on link "Line Item (0)" at bounding box center [671, 270] width 35 height 44
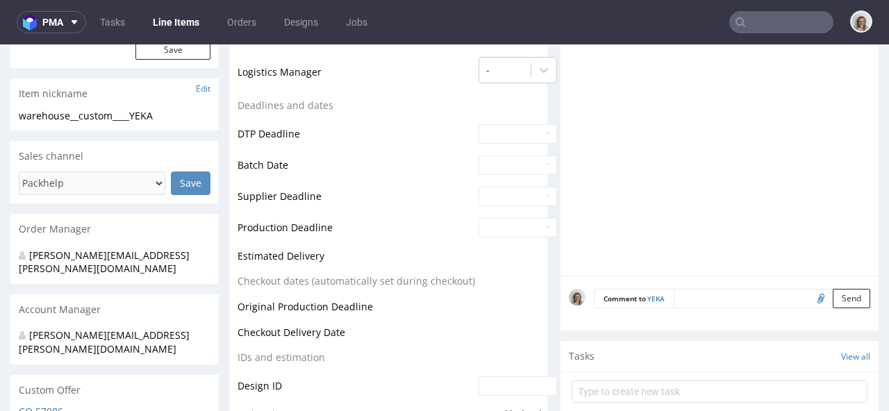
scroll to position [451, 0]
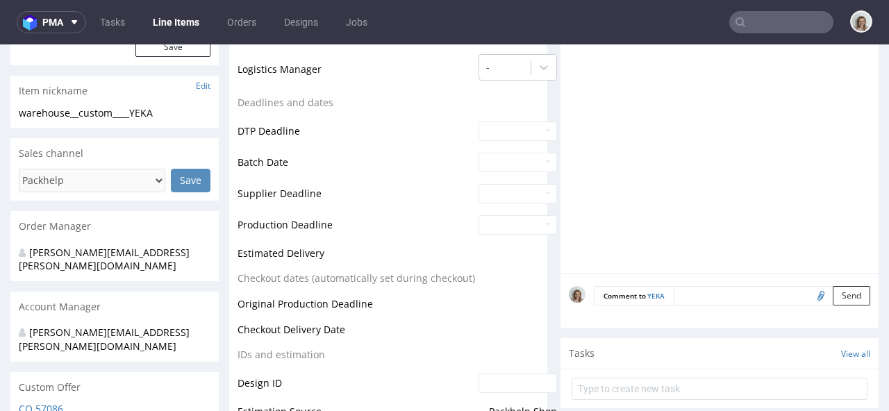
click at [679, 286] on textarea at bounding box center [772, 295] width 197 height 19
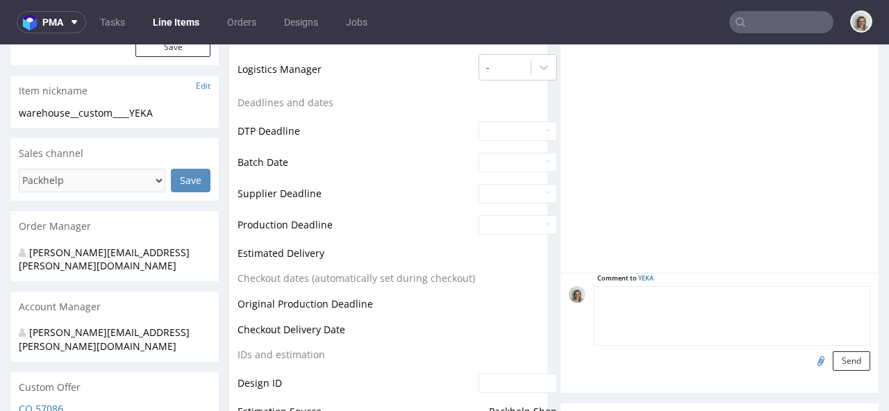
paste textarea "1;1 reorder of EMJC, plain boxes"
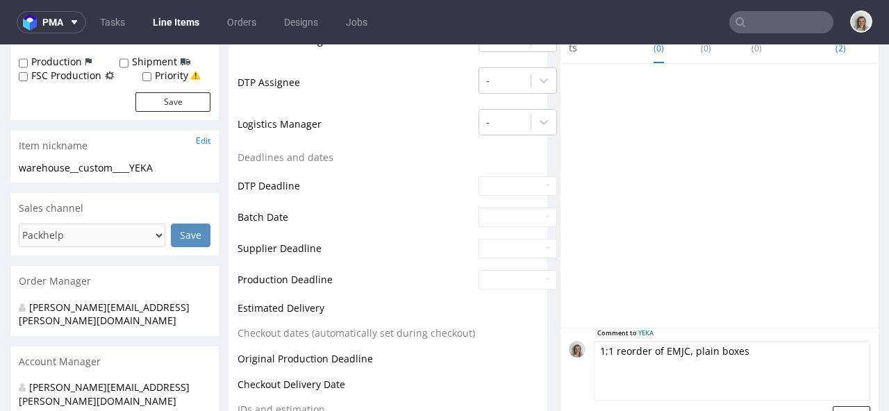
scroll to position [408, 0]
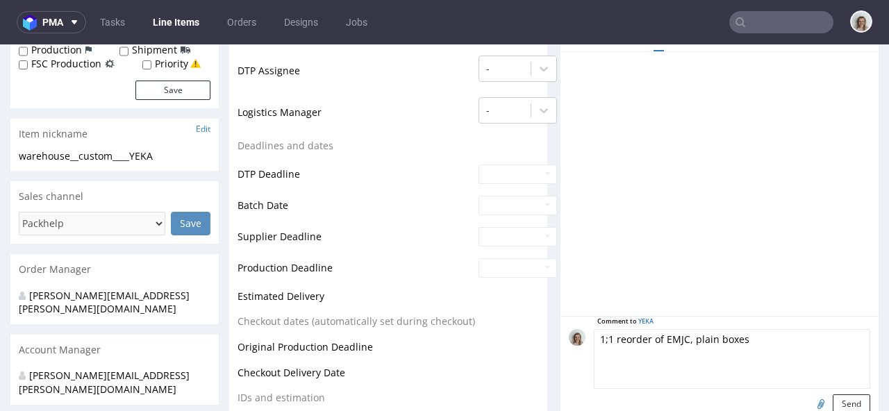
drag, startPoint x: 681, startPoint y: 326, endPoint x: 657, endPoint y: 325, distance: 23.6
click at [658, 329] on textarea "1;1 reorder of EMJC, plain boxes" at bounding box center [732, 359] width 276 height 60
paste textarea "AASO"
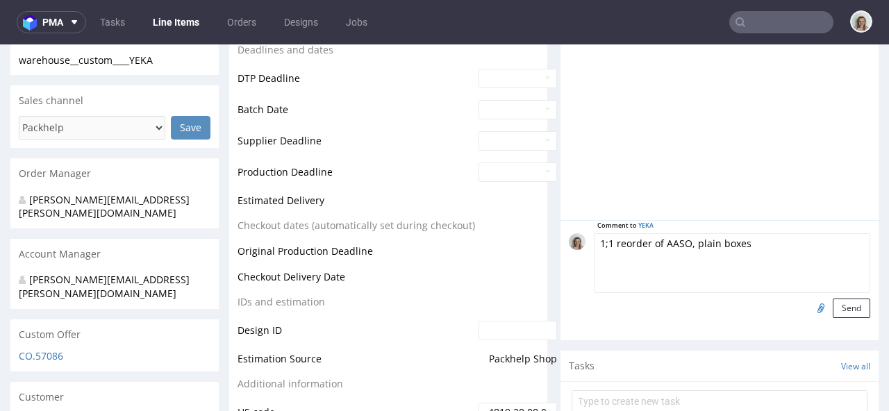
scroll to position [524, 0]
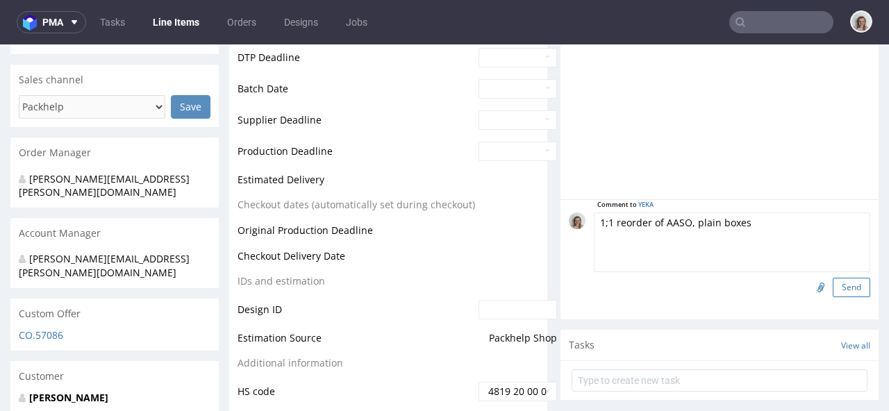
type textarea "1;1 reorder of AASO, plain boxes"
click at [833, 281] on button "Send" at bounding box center [852, 287] width 38 height 19
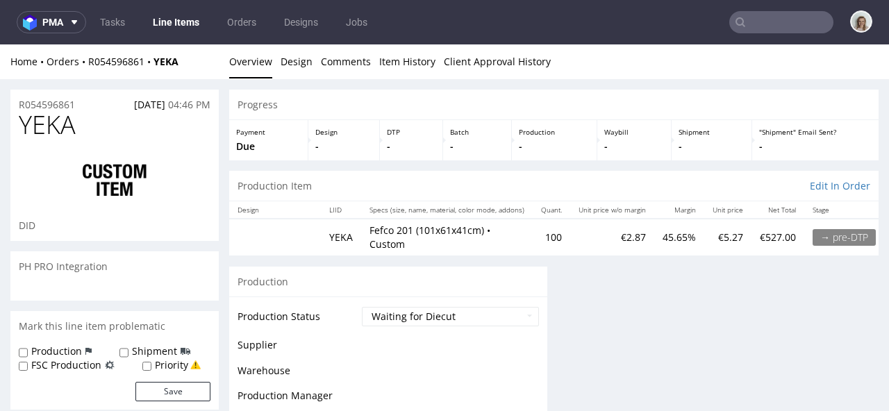
scroll to position [0, 0]
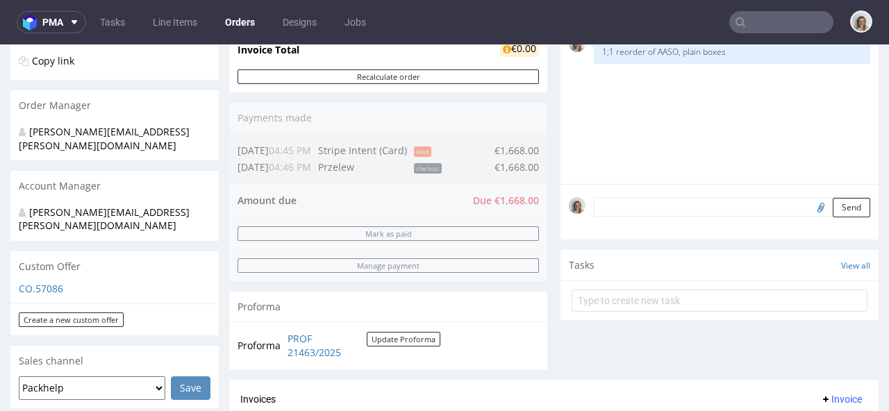
scroll to position [250, 0]
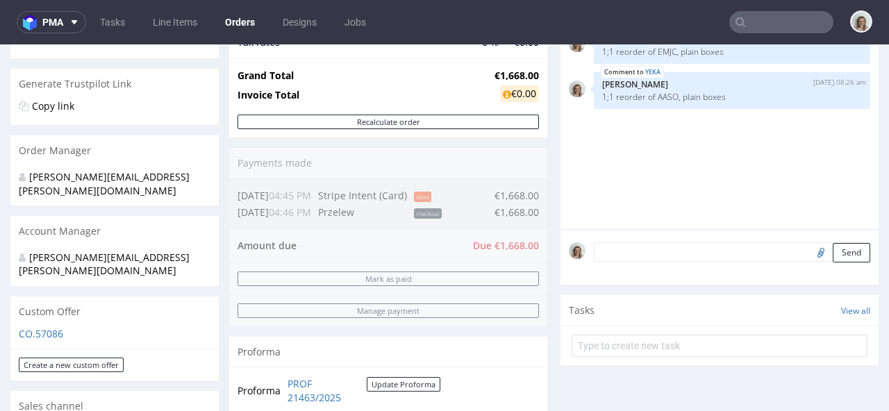
click at [777, 19] on input "text" at bounding box center [781, 22] width 104 height 22
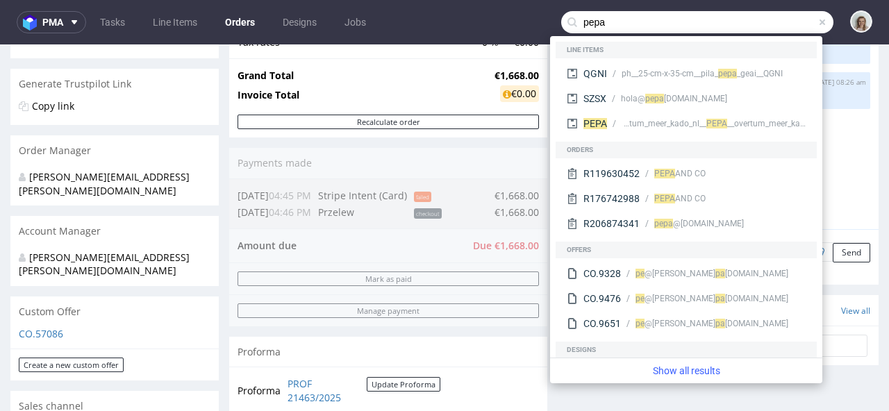
type input "pepa"
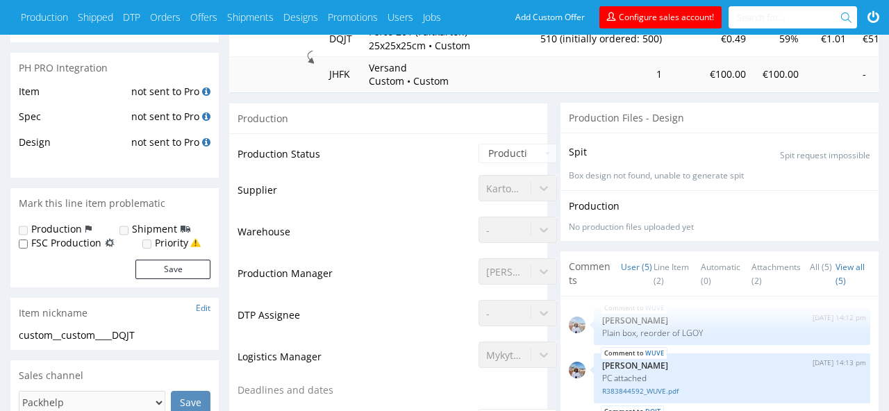
scroll to position [190, 0]
click at [677, 271] on link "Line Item (2)" at bounding box center [671, 273] width 35 height 44
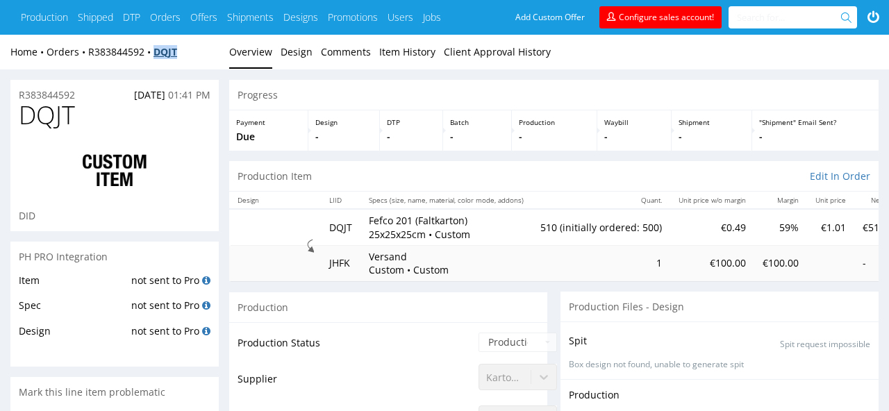
drag, startPoint x: 192, startPoint y: 51, endPoint x: 158, endPoint y: 49, distance: 33.5
click at [158, 49] on div "Home Orders R383844592 DQJT" at bounding box center [114, 52] width 208 height 14
copy strong "DQJT"
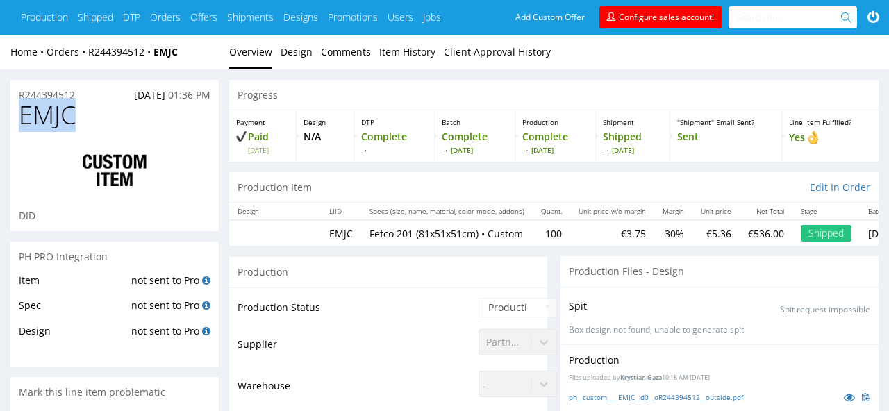
drag, startPoint x: 95, startPoint y: 125, endPoint x: 7, endPoint y: 119, distance: 88.4
copy span "EMJC"
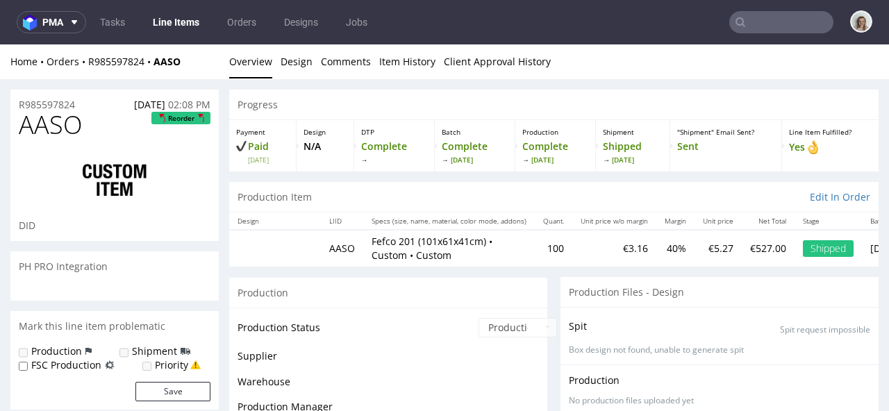
select select "in_progress"
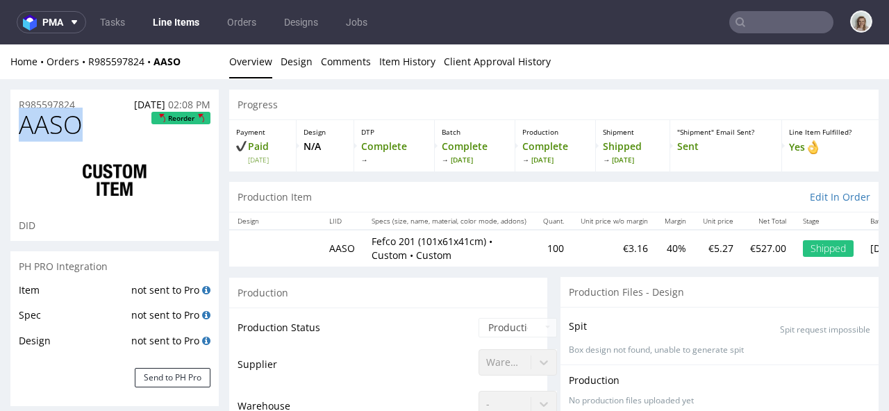
drag, startPoint x: 87, startPoint y: 125, endPoint x: 0, endPoint y: 124, distance: 86.8
copy span "AASO"
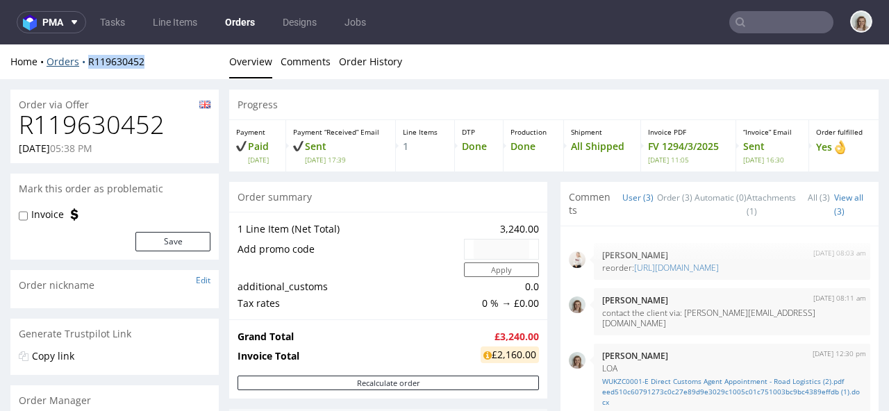
drag, startPoint x: 154, startPoint y: 59, endPoint x: 78, endPoint y: 58, distance: 75.0
click at [78, 58] on div "Home Orders R119630452" at bounding box center [114, 62] width 208 height 14
copy link "R119630452"
